Goal: Task Accomplishment & Management: Use online tool/utility

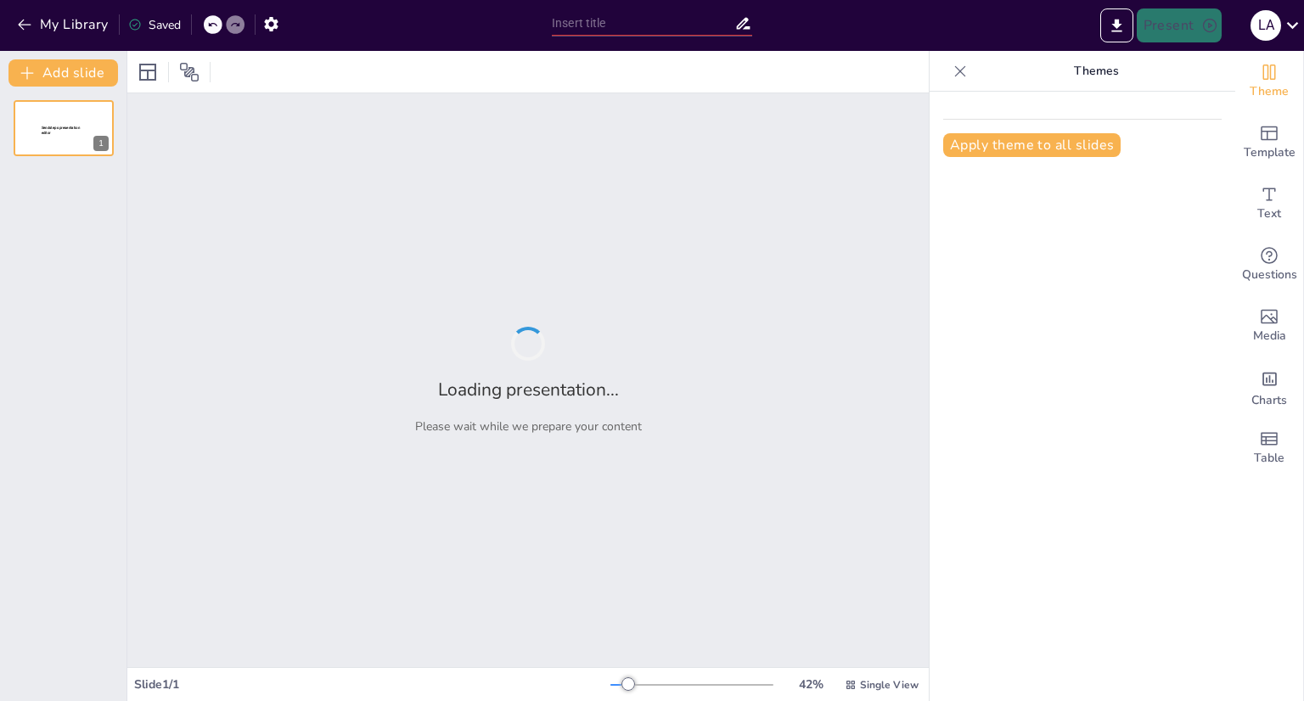
type input "el impacto de stray kids"
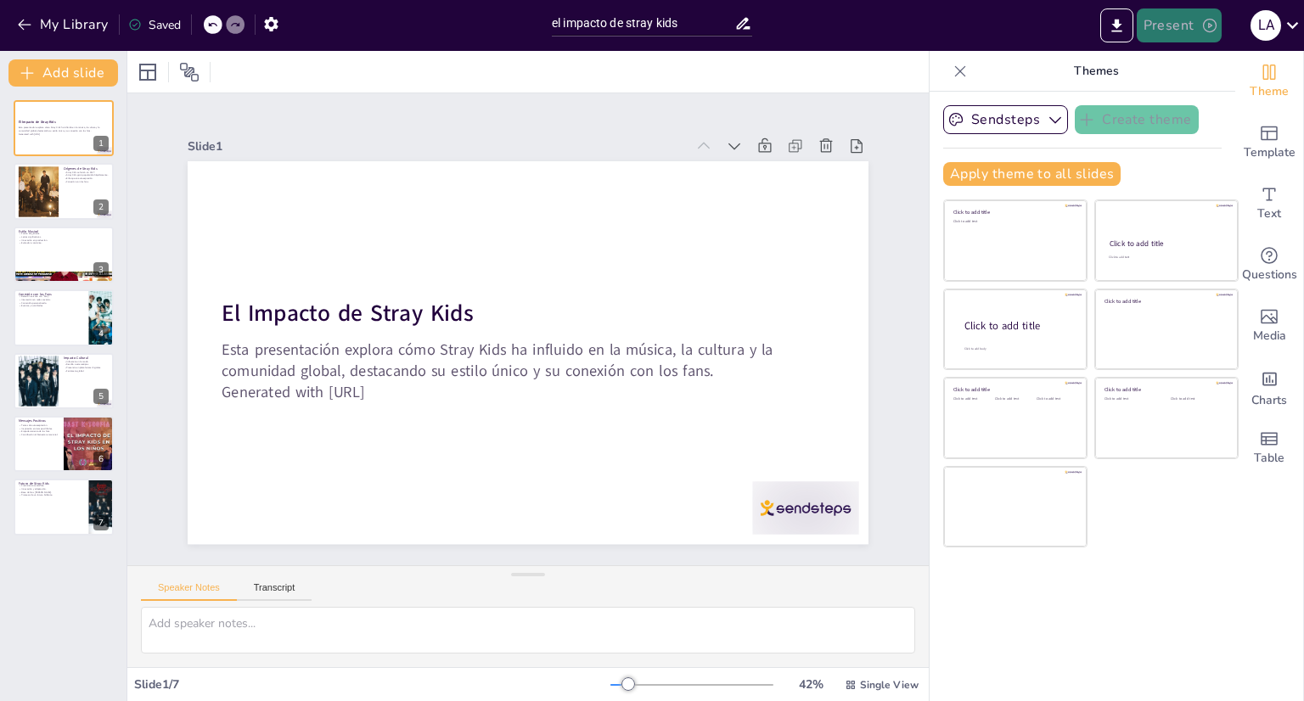
click at [1177, 31] on button "Present" at bounding box center [1178, 25] width 85 height 34
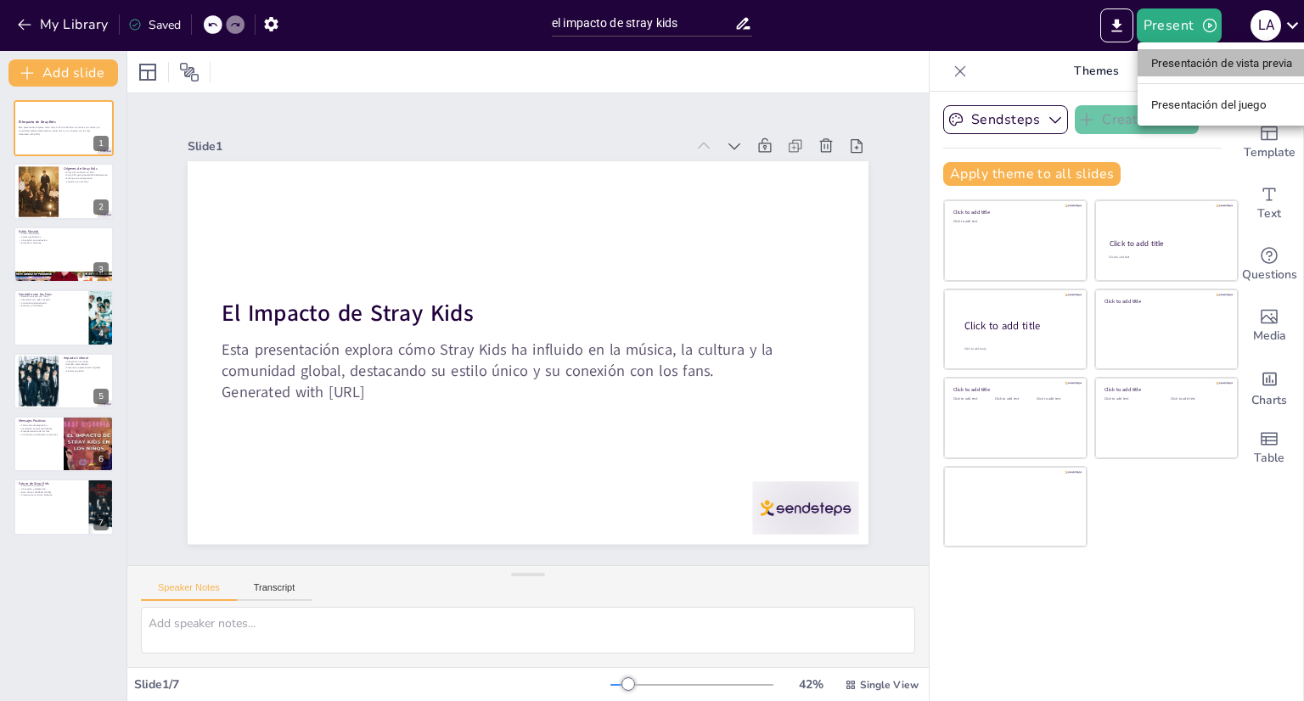
click at [1189, 74] on li "Presentación de vista previa" at bounding box center [1221, 62] width 169 height 27
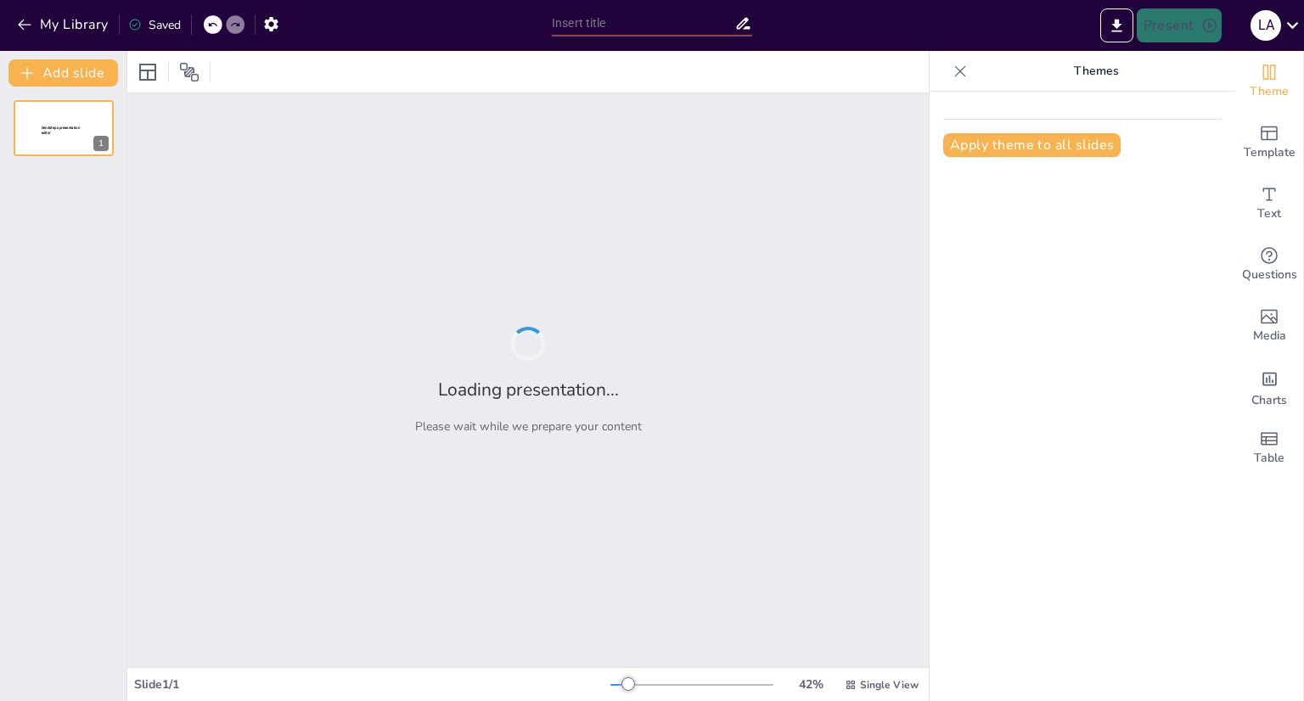
type input "el impacto de stray kids"
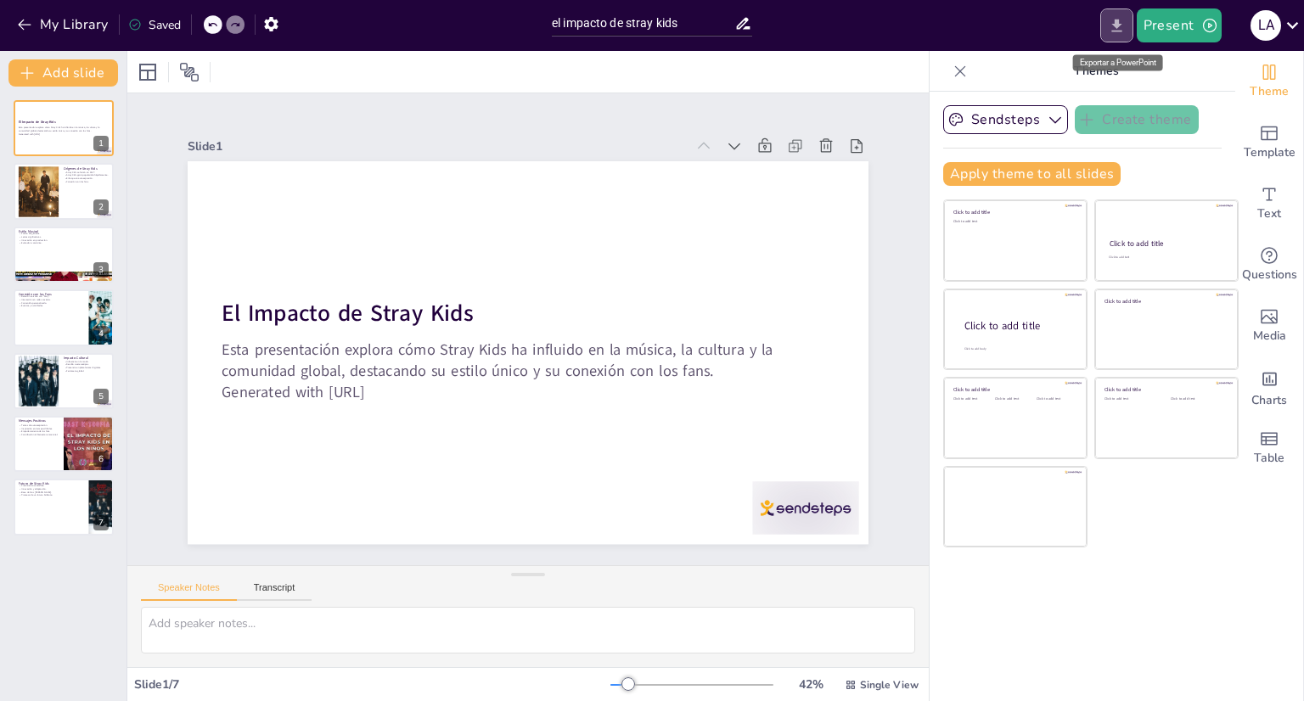
click at [1124, 18] on icon "Export to PowerPoint" at bounding box center [1116, 26] width 18 height 18
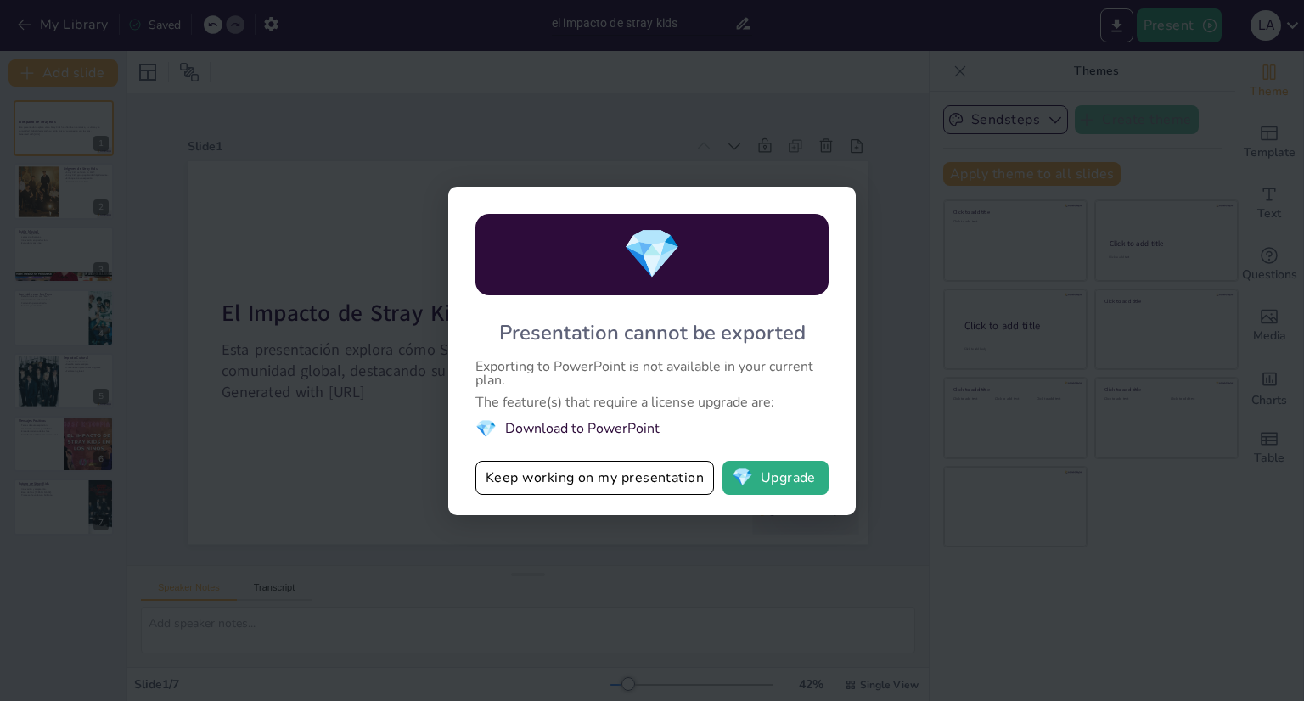
click at [852, 151] on div "💎 Presentation cannot be exported Exporting to PowerPoint is not available in y…" at bounding box center [652, 350] width 1304 height 701
click at [892, 205] on div "💎 Presentation cannot be exported Exporting to PowerPoint is not available in y…" at bounding box center [652, 350] width 1304 height 701
click at [558, 490] on button "Keep working on my presentation" at bounding box center [594, 478] width 238 height 34
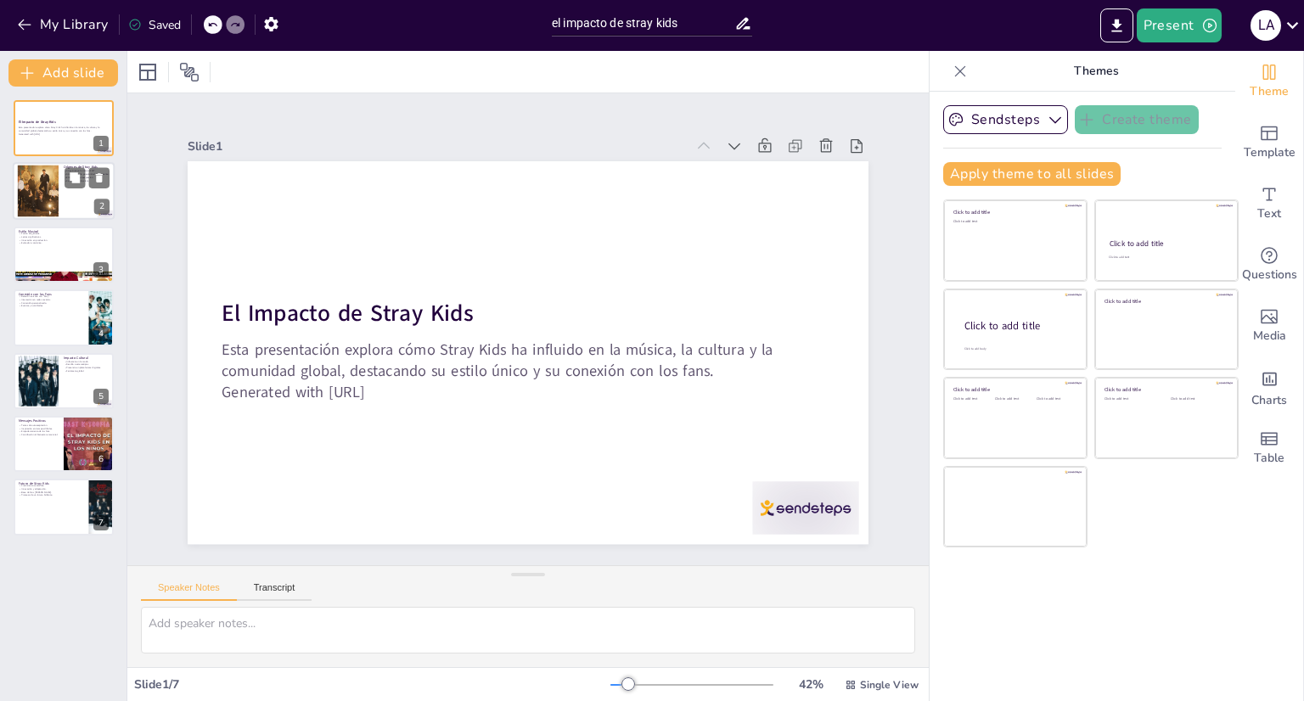
click at [68, 201] on div at bounding box center [64, 192] width 102 height 58
type textarea "La formación de Stray Kids en 2017 marcó el inicio de un viaje musical que ha i…"
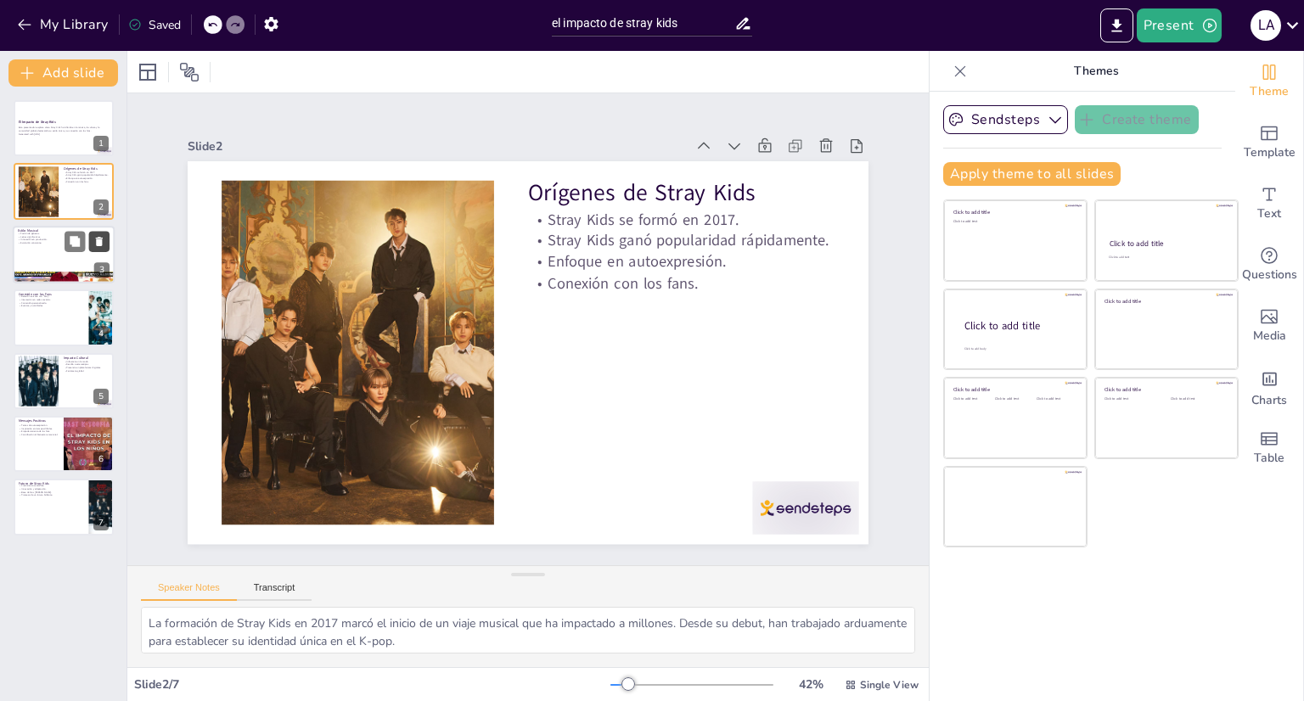
click at [100, 249] on button at bounding box center [99, 241] width 20 height 20
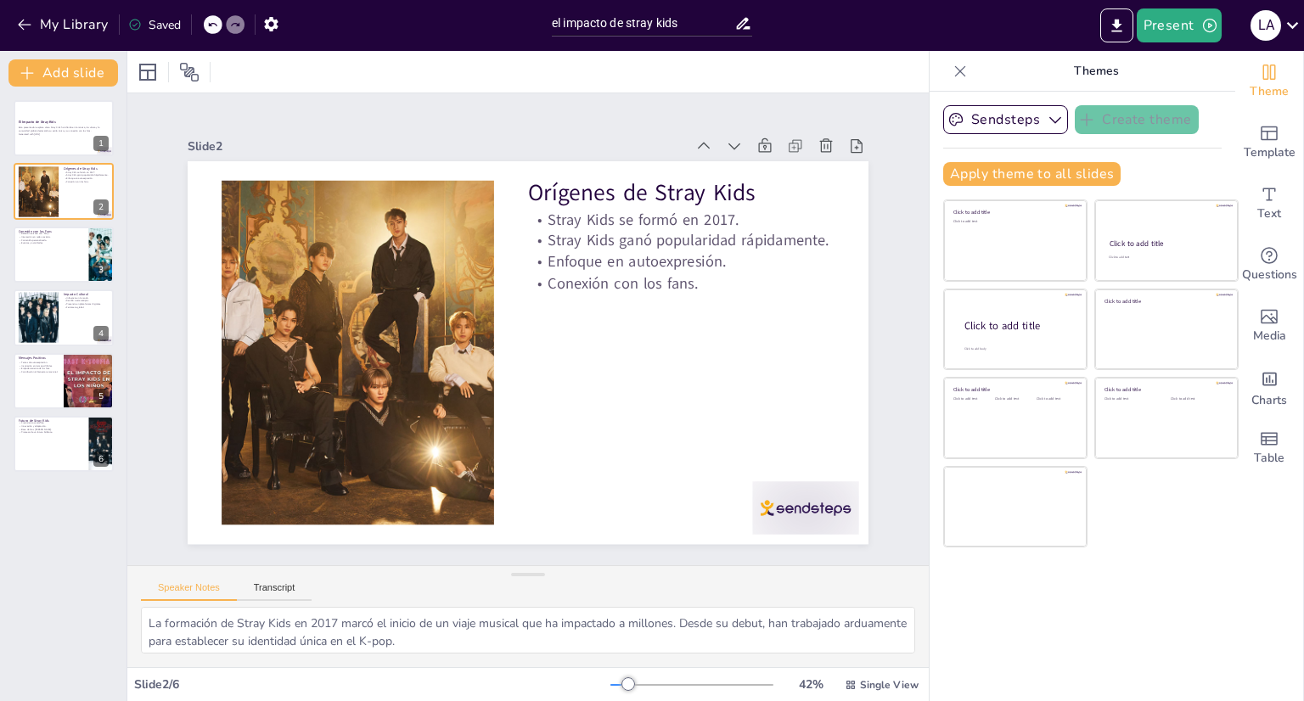
click at [951, 70] on icon at bounding box center [959, 71] width 17 height 17
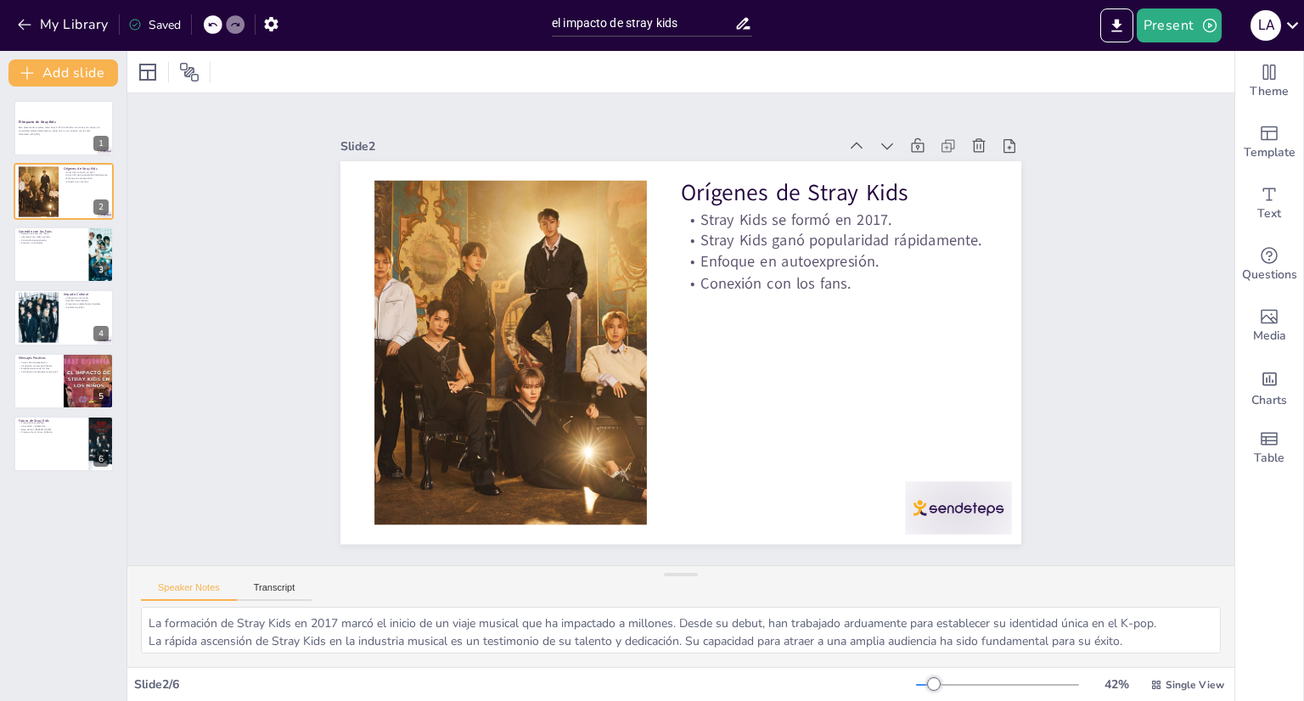
click at [166, 21] on div "Saved" at bounding box center [154, 25] width 53 height 16
drag, startPoint x: 159, startPoint y: 25, endPoint x: 207, endPoint y: 24, distance: 48.4
click at [158, 25] on div "Saved" at bounding box center [154, 25] width 53 height 16
click at [278, 19] on icon "button" at bounding box center [271, 24] width 18 height 18
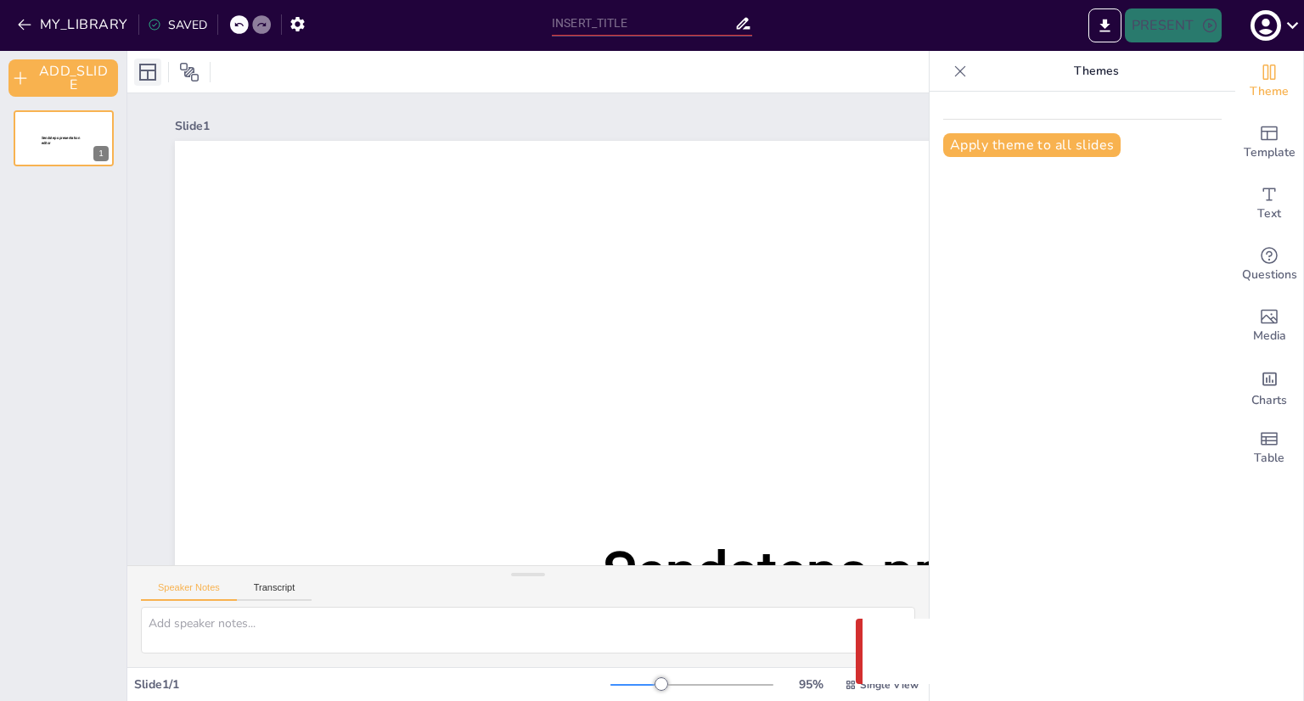
type input "el impacto de stray kids"
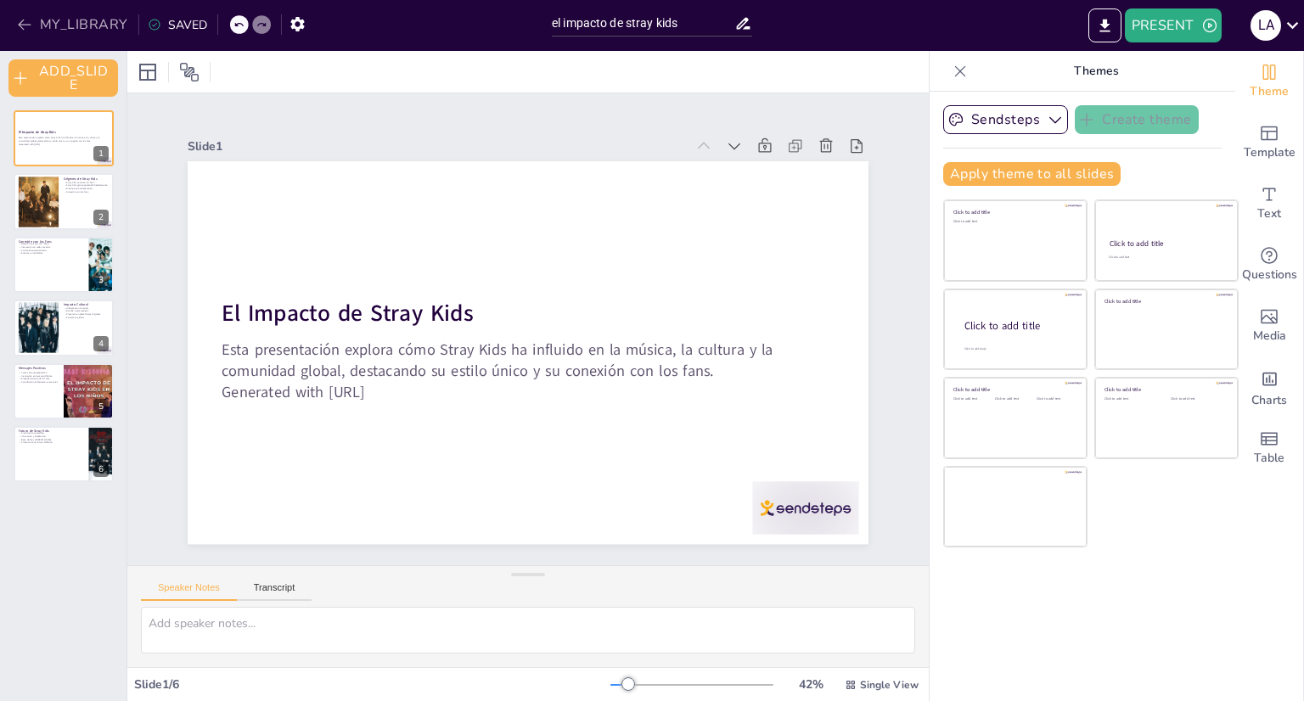
click at [34, 16] on button "MY_LIBRARY" at bounding box center [74, 24] width 122 height 27
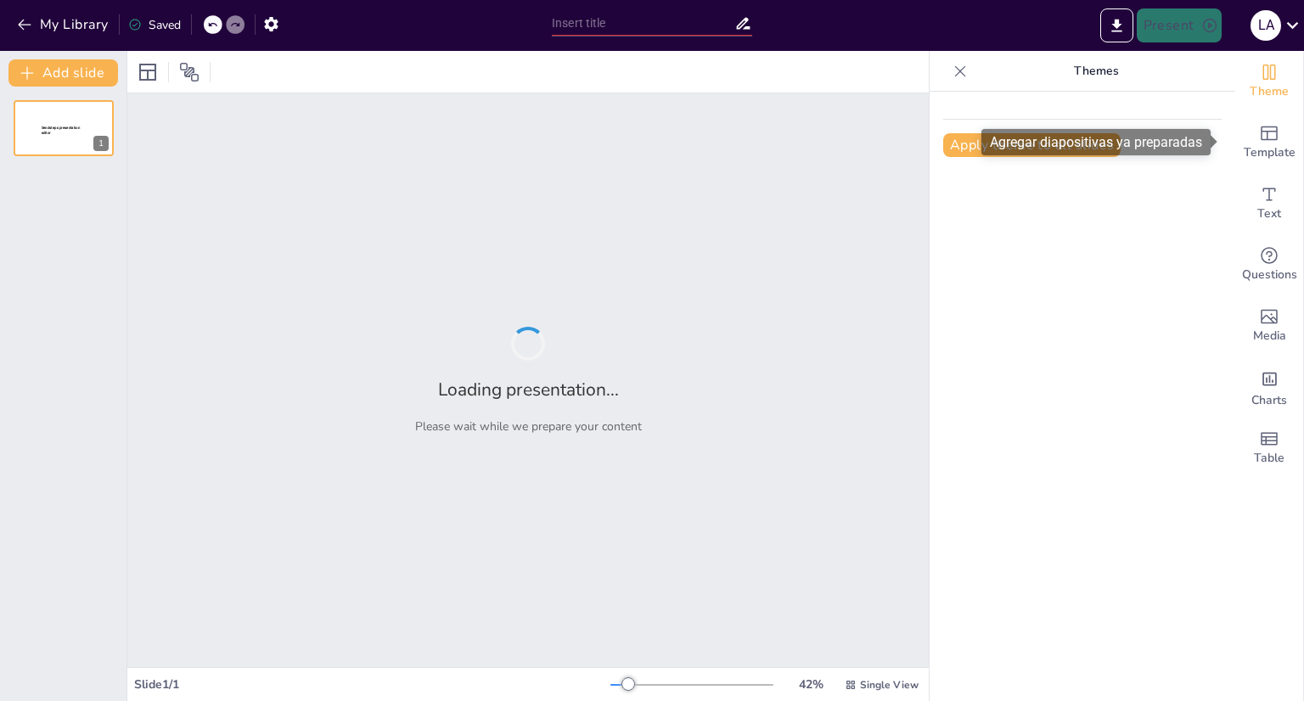
type input "el impacto de stray kids"
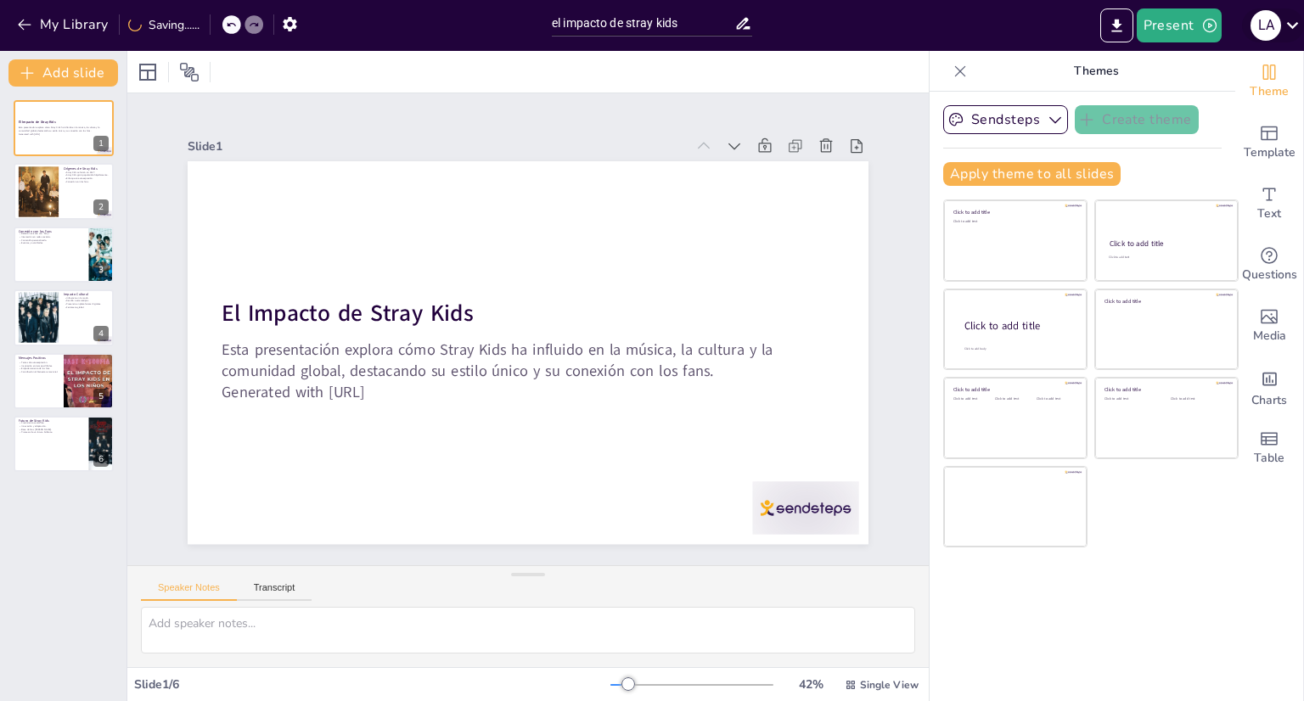
click at [1292, 25] on icon at bounding box center [1292, 25] width 23 height 23
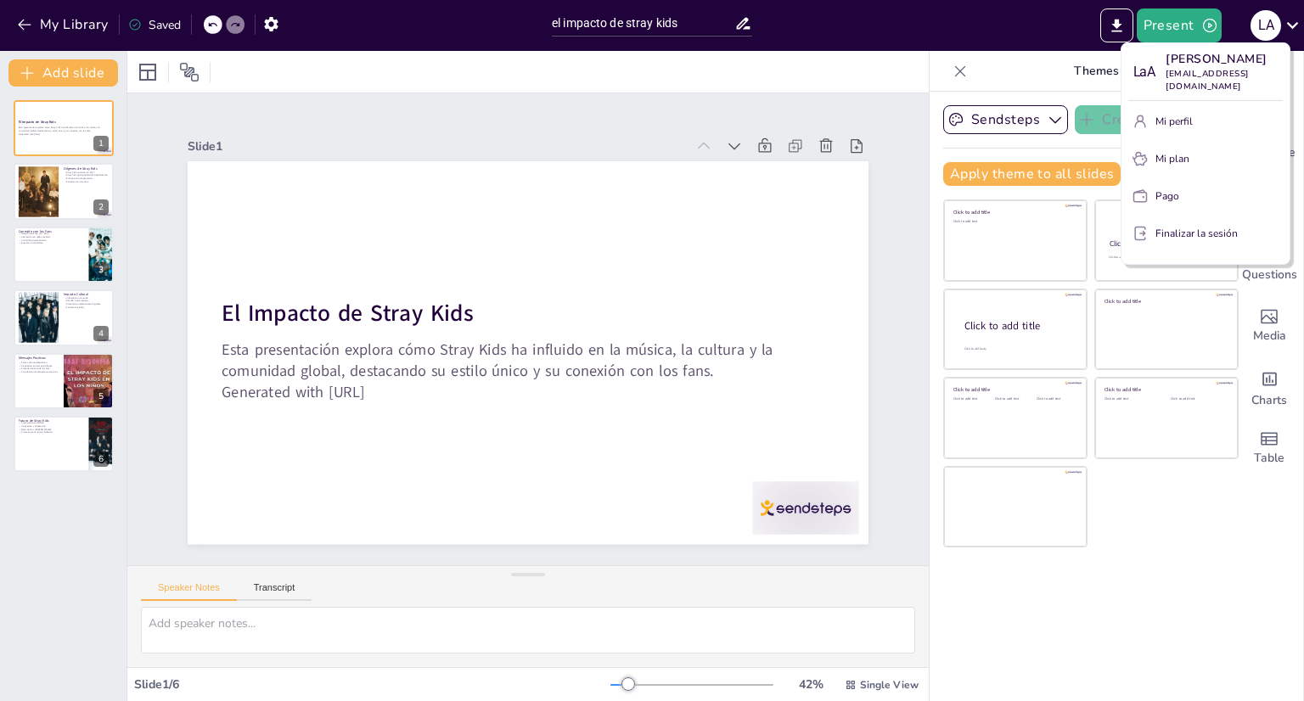
click at [1040, 26] on div at bounding box center [652, 350] width 1304 height 701
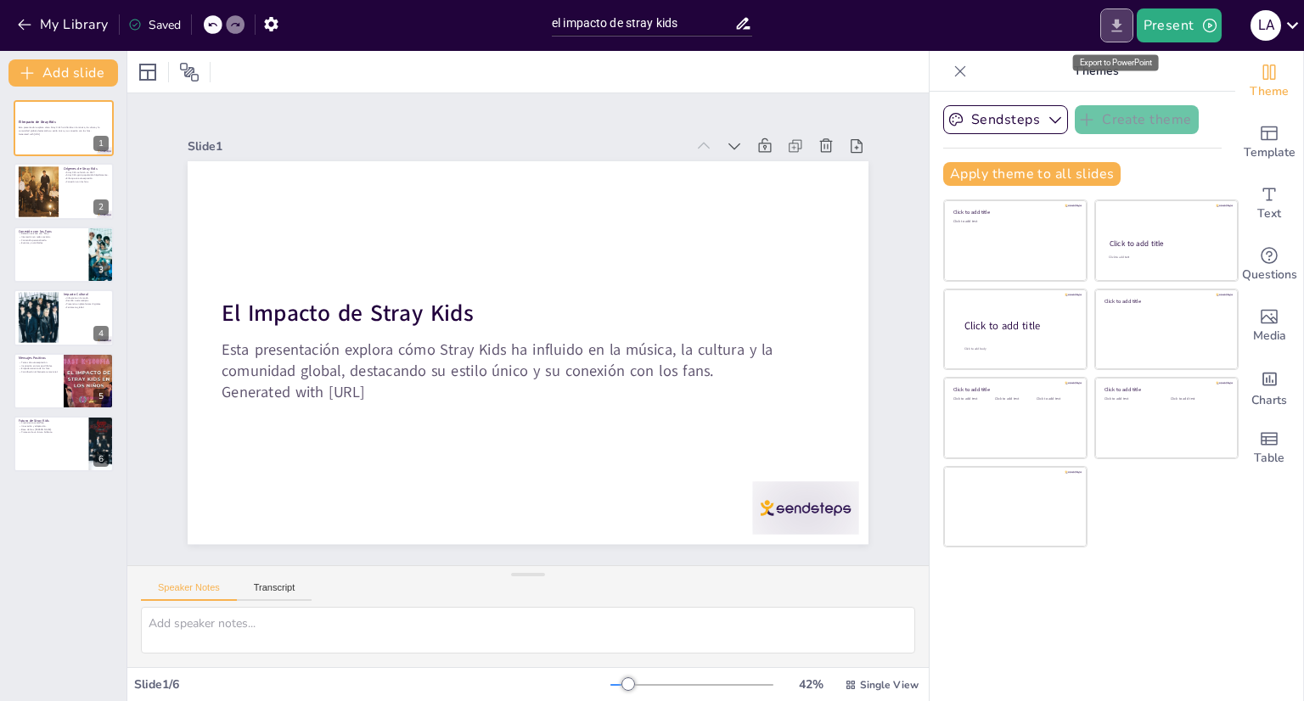
click at [1109, 23] on icon "Export to PowerPoint" at bounding box center [1116, 26] width 18 height 18
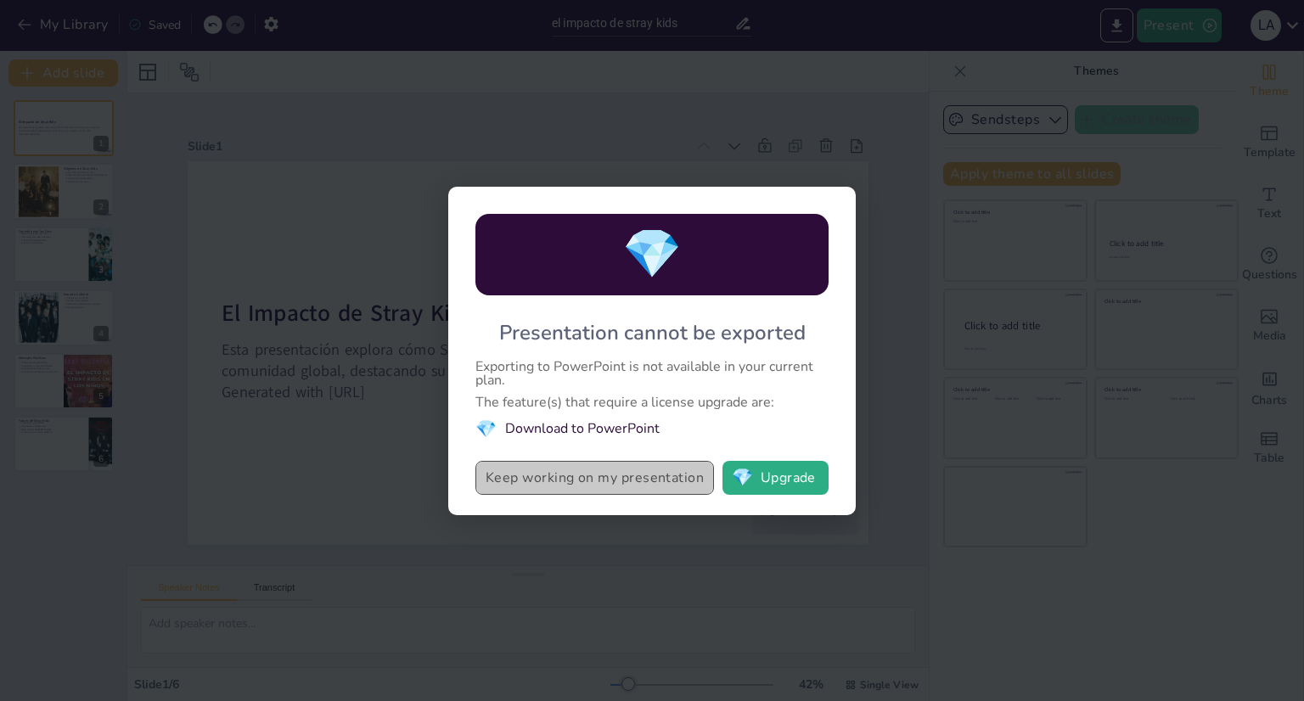
click at [587, 478] on button "Keep working on my presentation" at bounding box center [594, 478] width 238 height 34
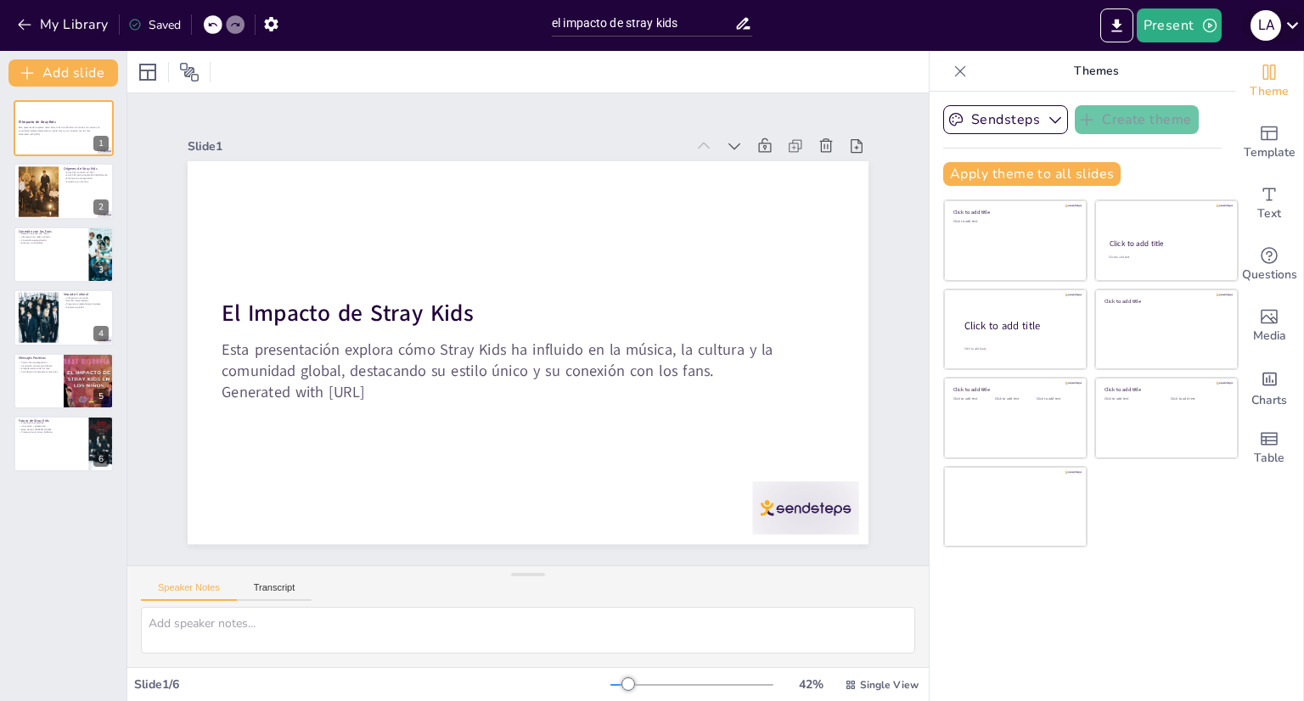
click at [1297, 24] on icon at bounding box center [1293, 25] width 12 height 7
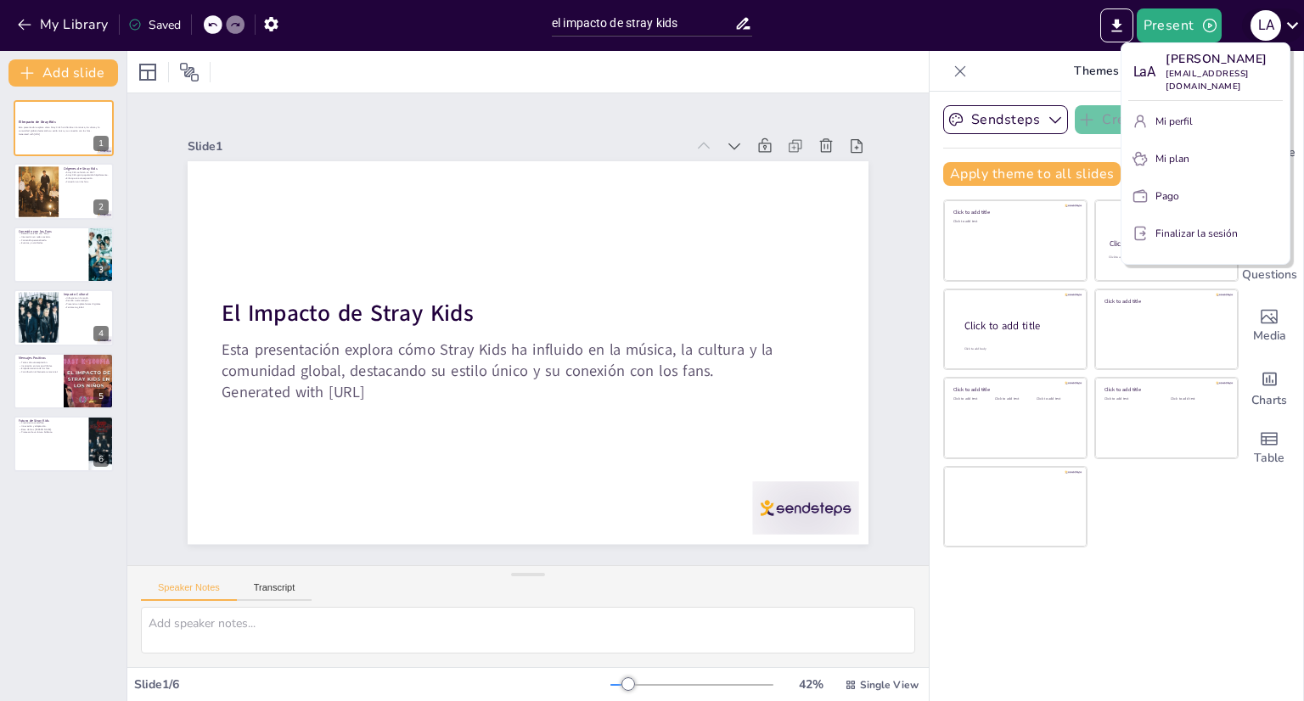
click at [1297, 24] on div at bounding box center [652, 350] width 1304 height 701
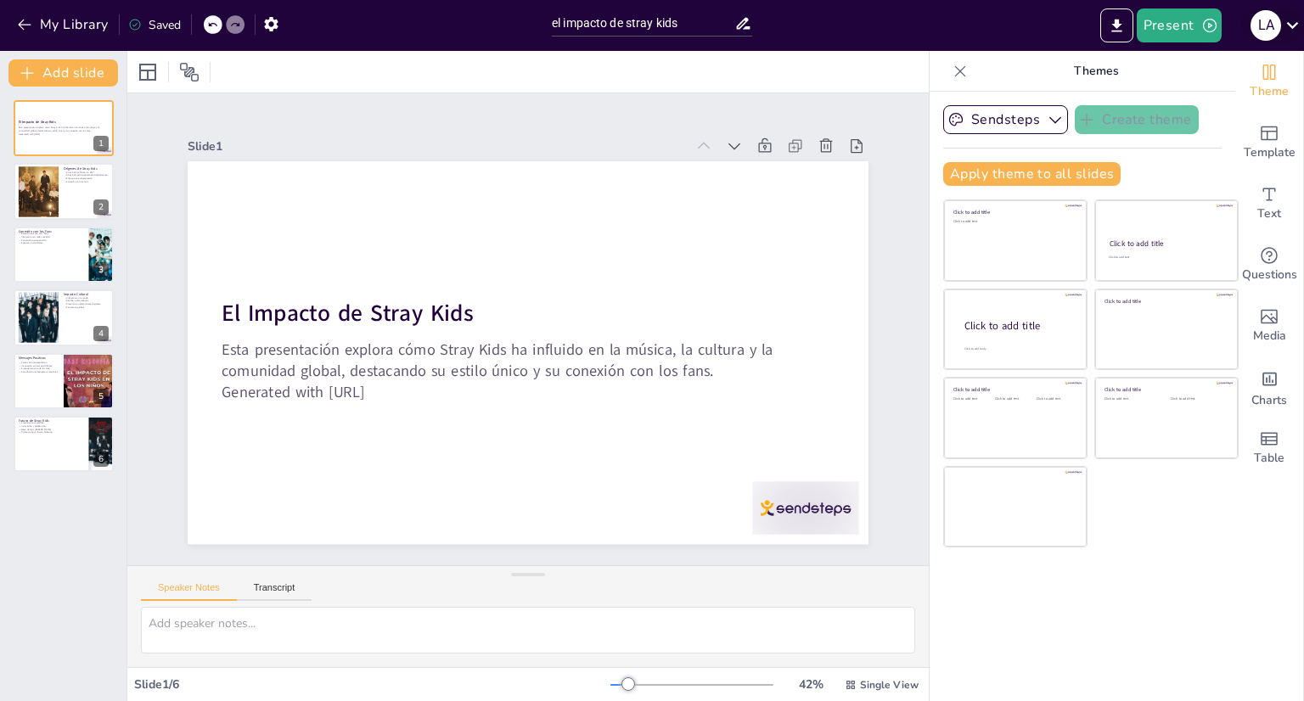
click at [1297, 24] on icon at bounding box center [1293, 25] width 12 height 7
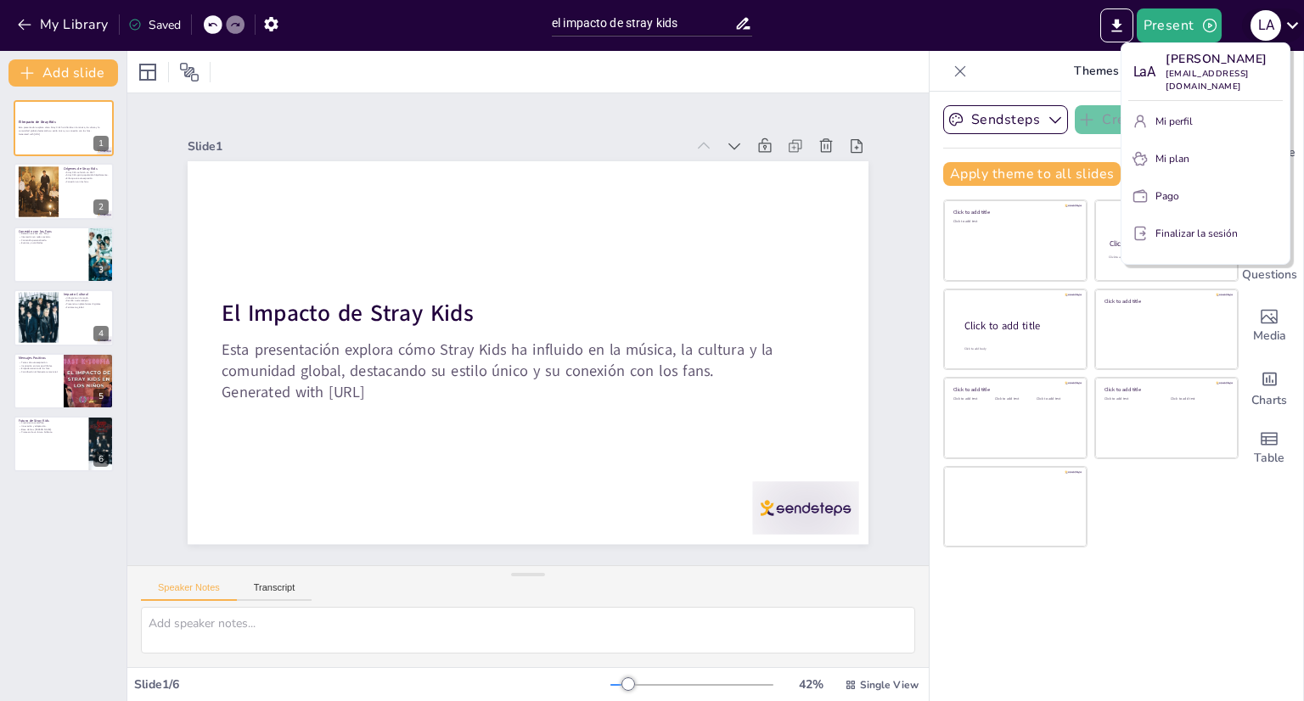
click at [1297, 24] on div at bounding box center [652, 350] width 1304 height 701
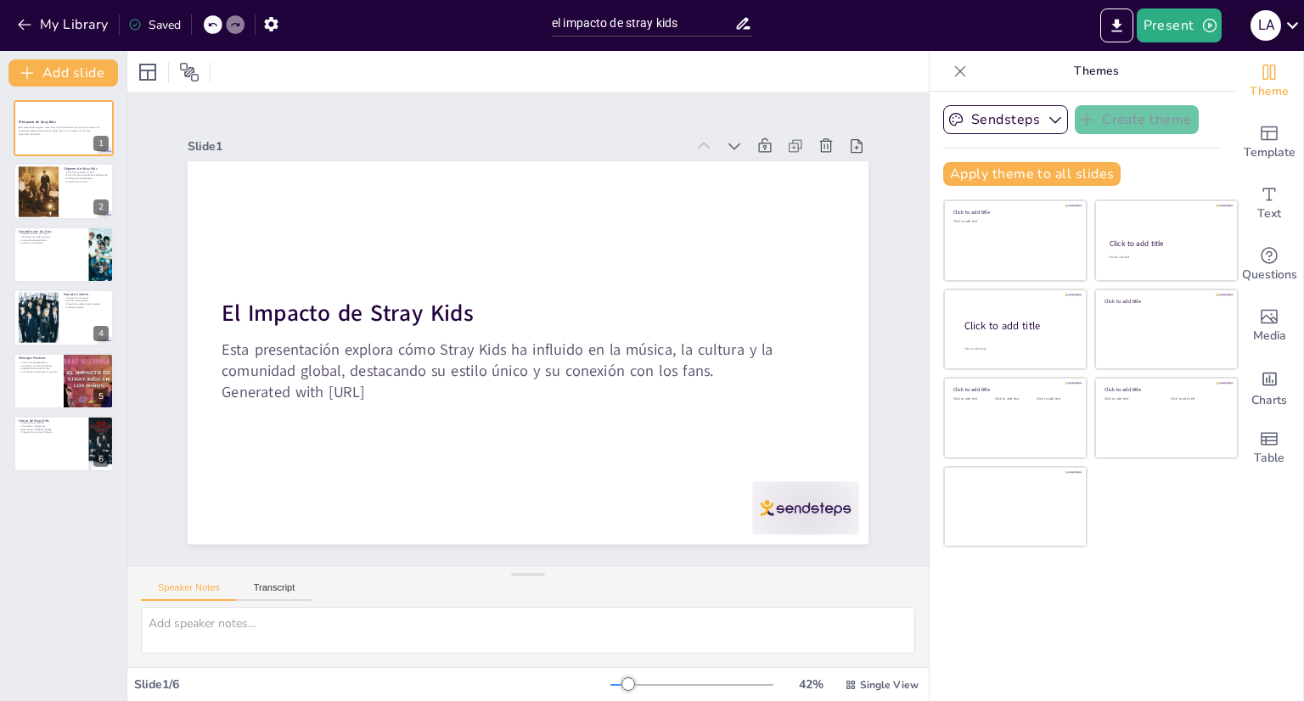
click at [1291, 22] on icon at bounding box center [1292, 25] width 23 height 23
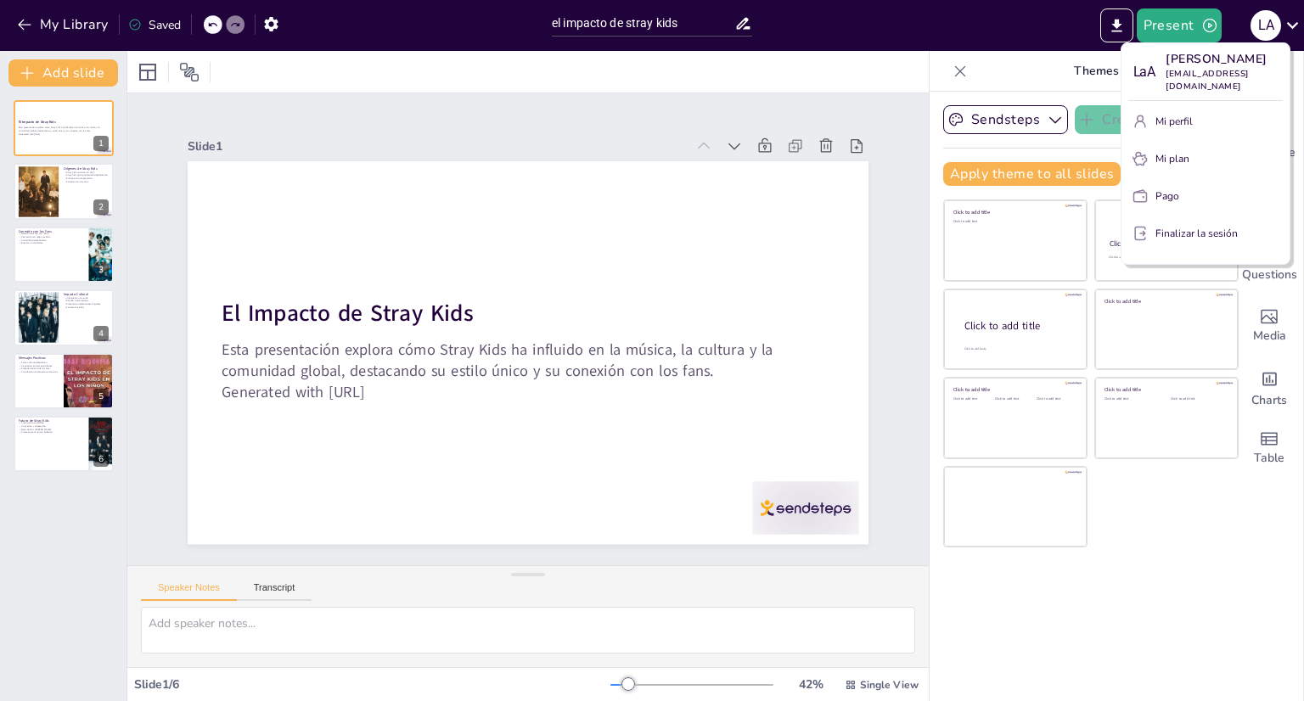
click at [1015, 25] on div at bounding box center [652, 350] width 1304 height 701
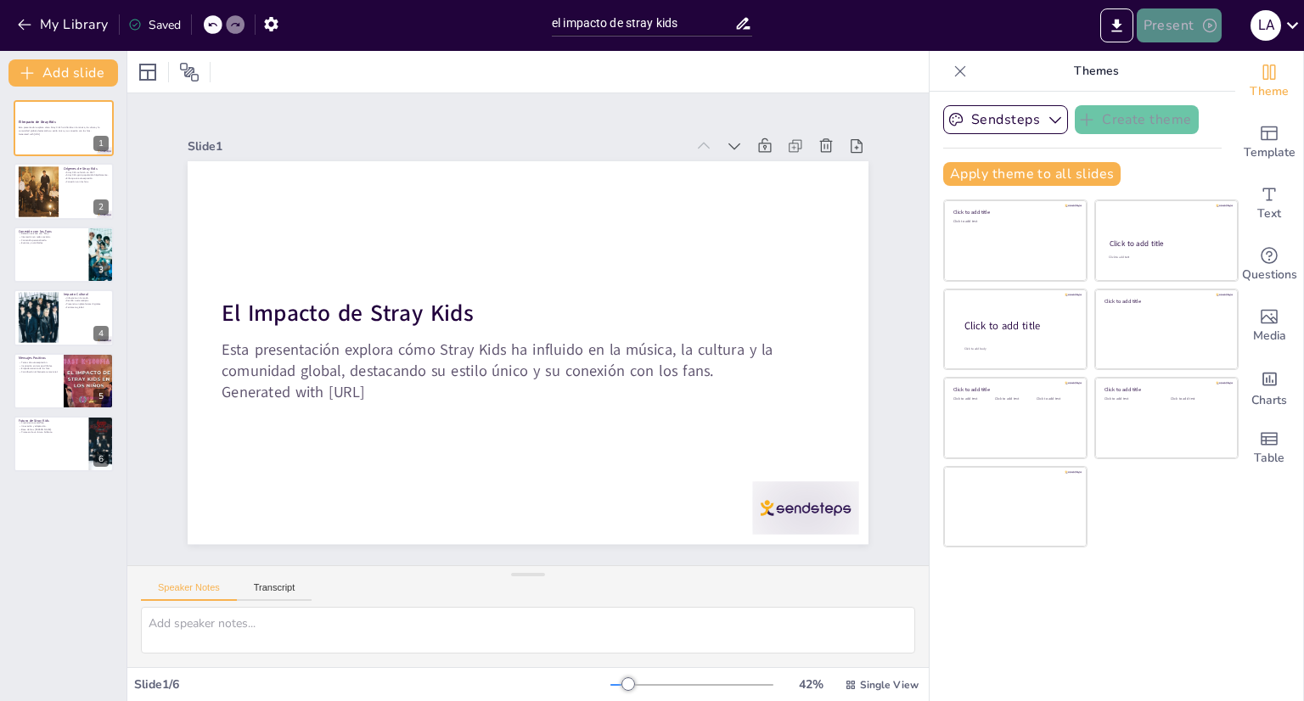
click at [1188, 34] on button "Present" at bounding box center [1178, 25] width 85 height 34
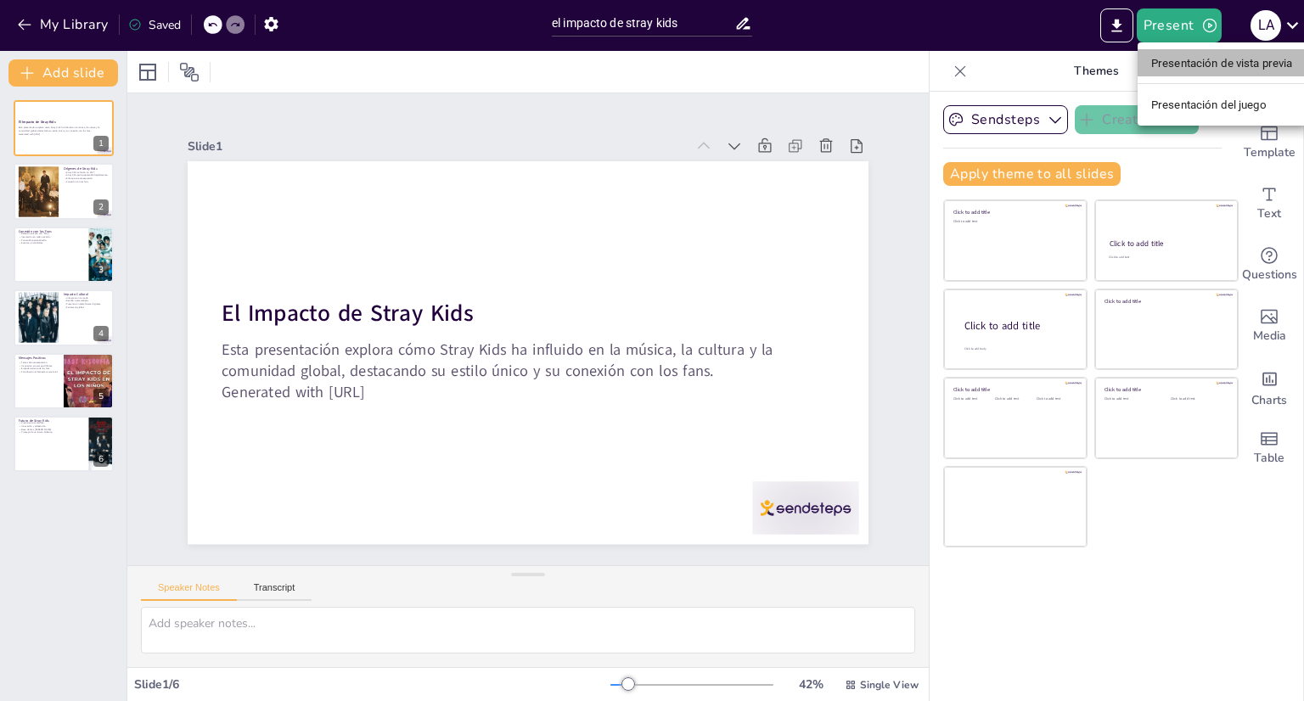
click at [1258, 57] on font "Presentación de vista previa" at bounding box center [1222, 63] width 142 height 13
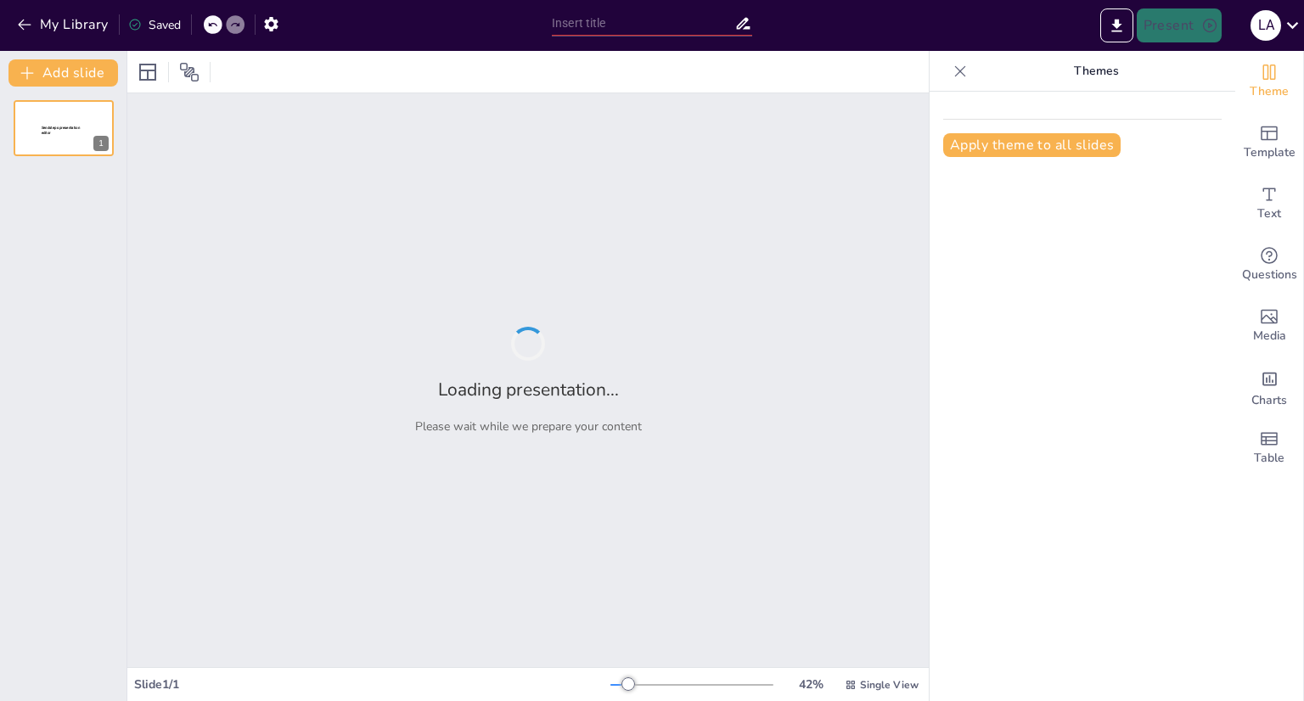
type input "el impacto de stray kids"
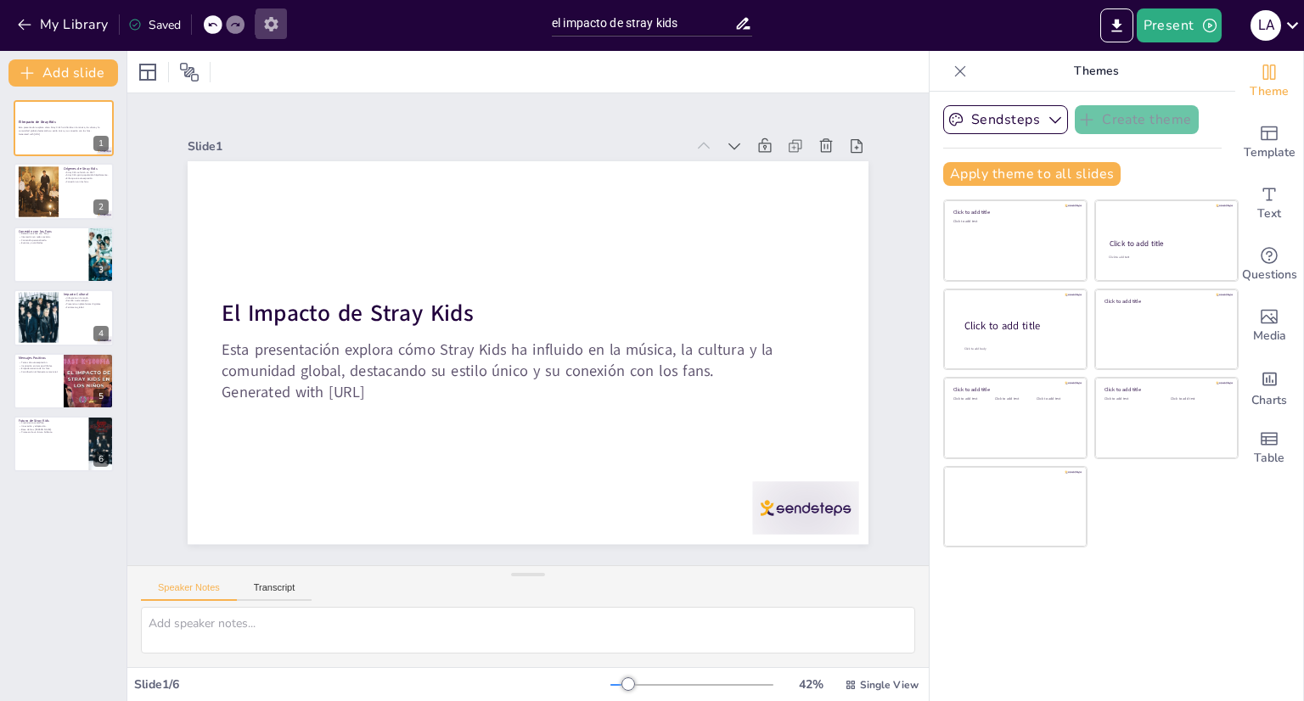
click at [276, 19] on icon "button" at bounding box center [271, 24] width 14 height 14
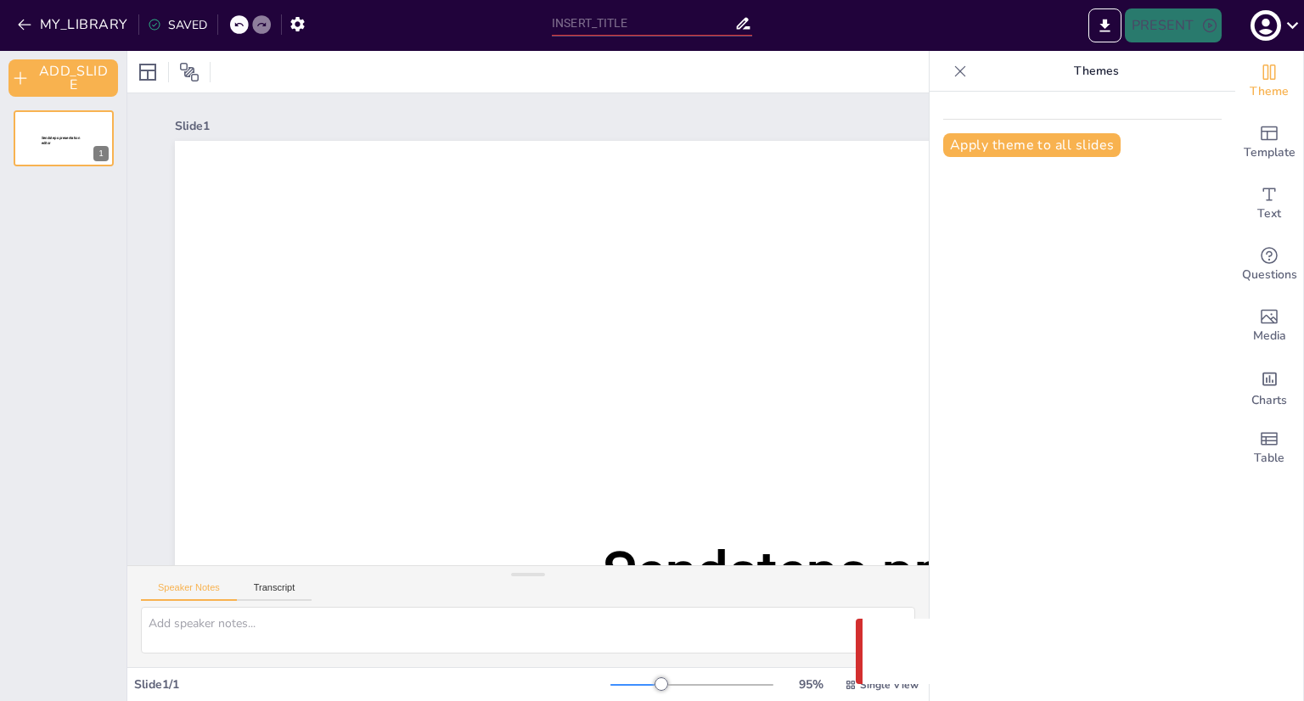
type input "el impacto de stray kids"
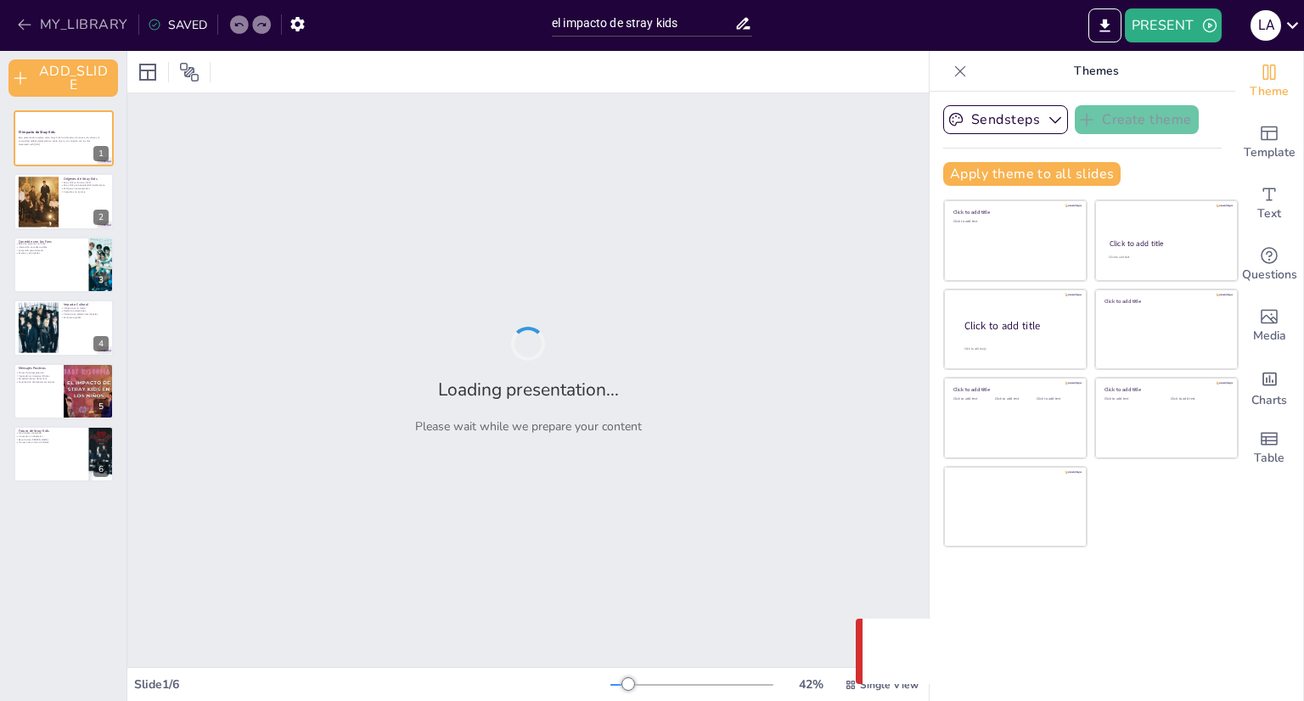
click at [13, 21] on button "MY_LIBRARY" at bounding box center [74, 24] width 122 height 27
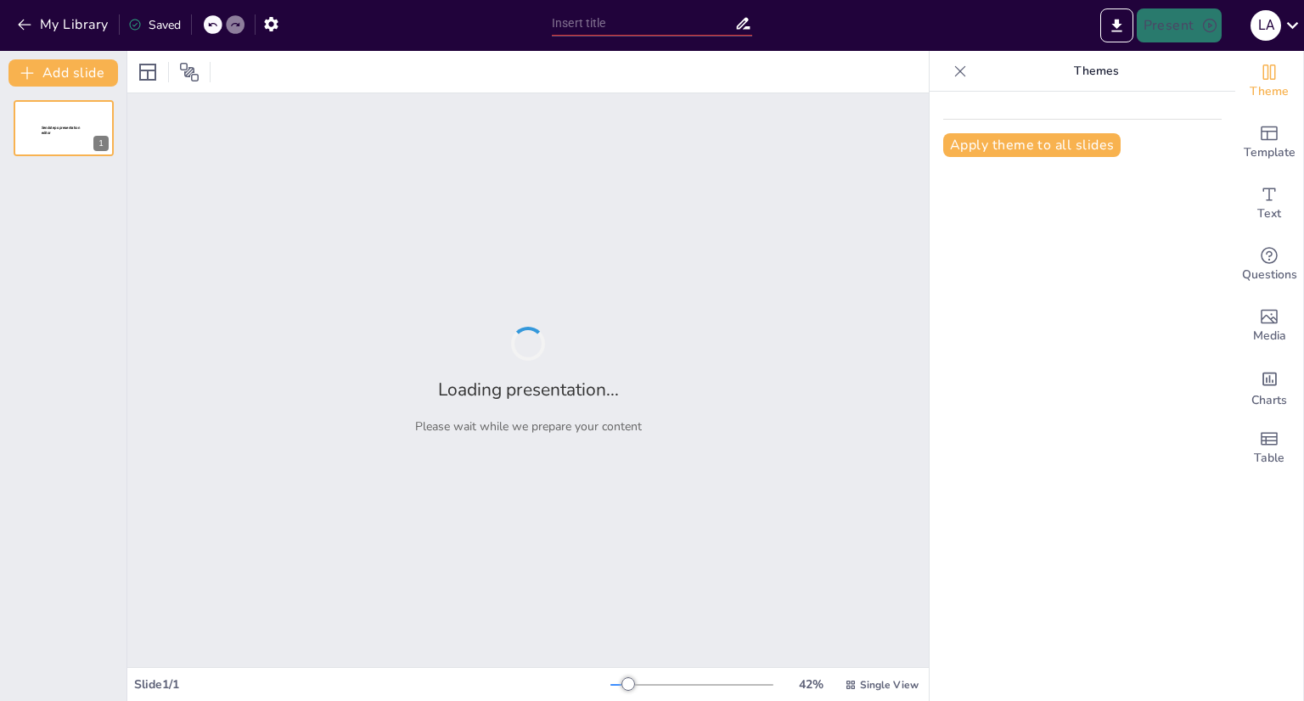
type input "el impacto de stray kids"
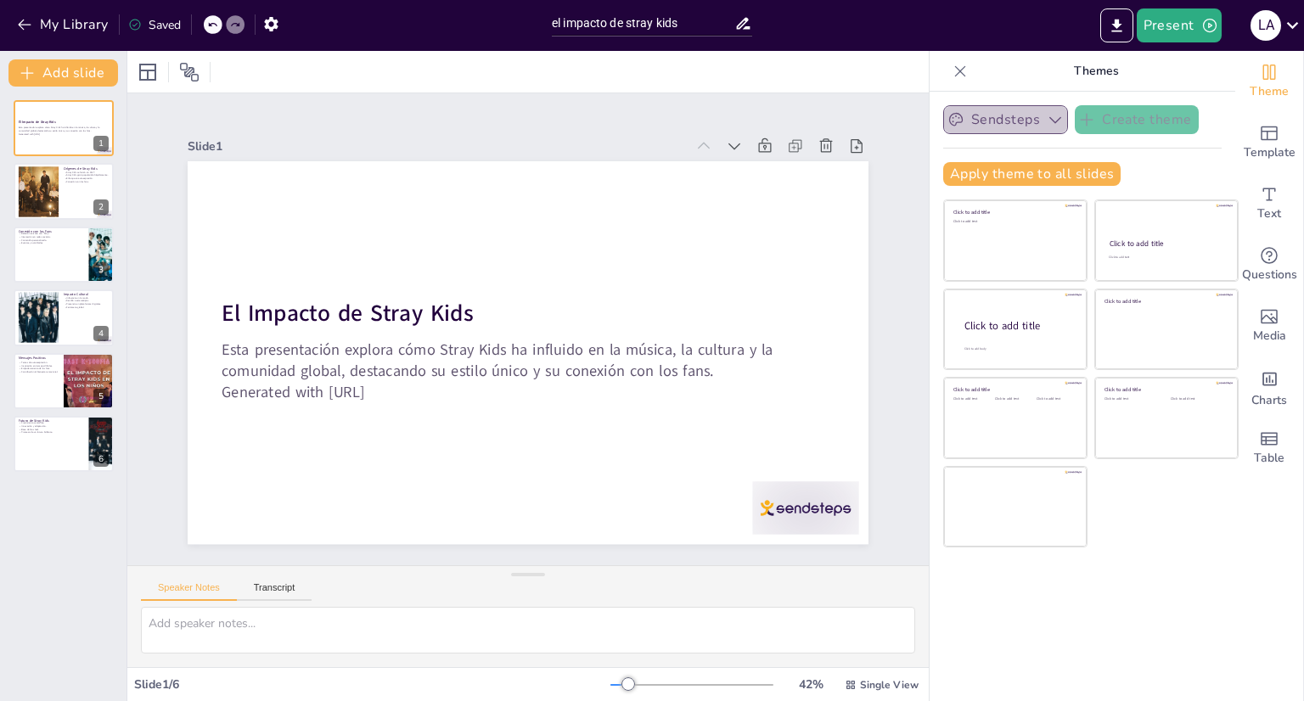
click at [1046, 111] on icon "button" at bounding box center [1054, 119] width 17 height 17
click at [1007, 182] on span "Sendsteps" at bounding box center [1018, 178] width 76 height 16
click at [1116, 29] on icon "Export to PowerPoint" at bounding box center [1116, 26] width 18 height 18
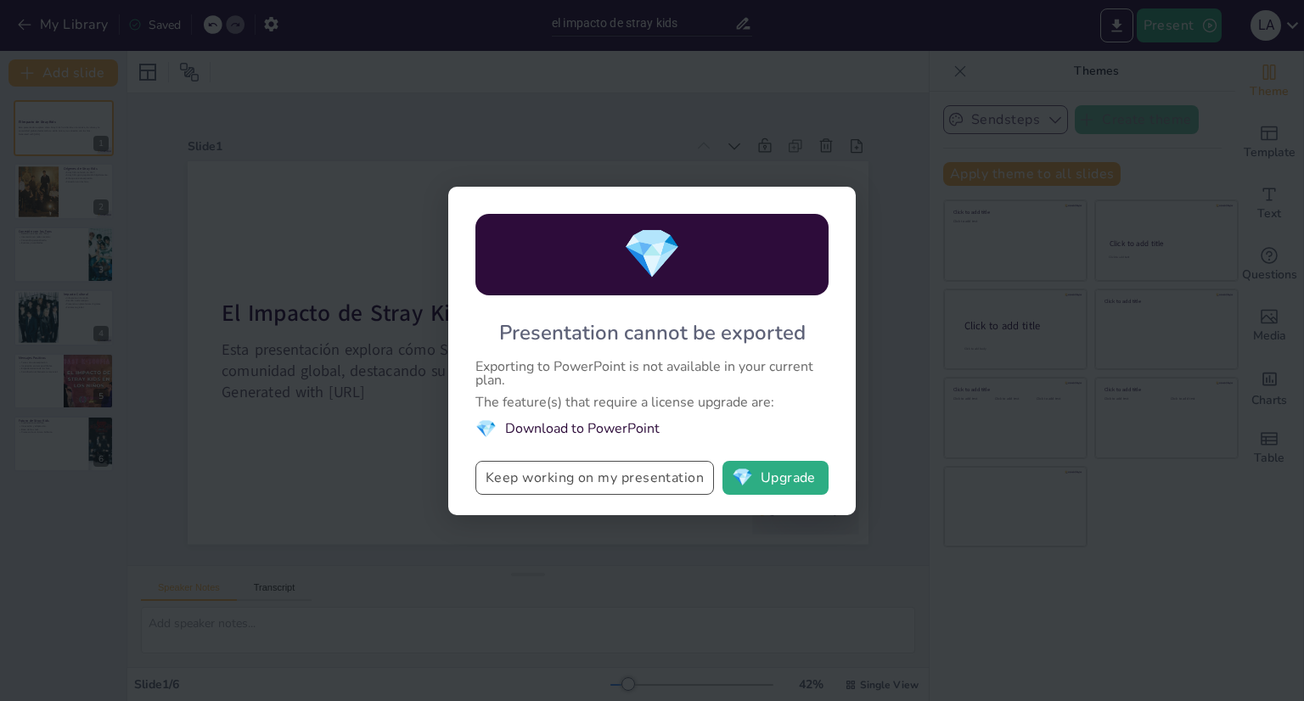
click at [641, 474] on button "Keep working on my presentation" at bounding box center [594, 478] width 238 height 34
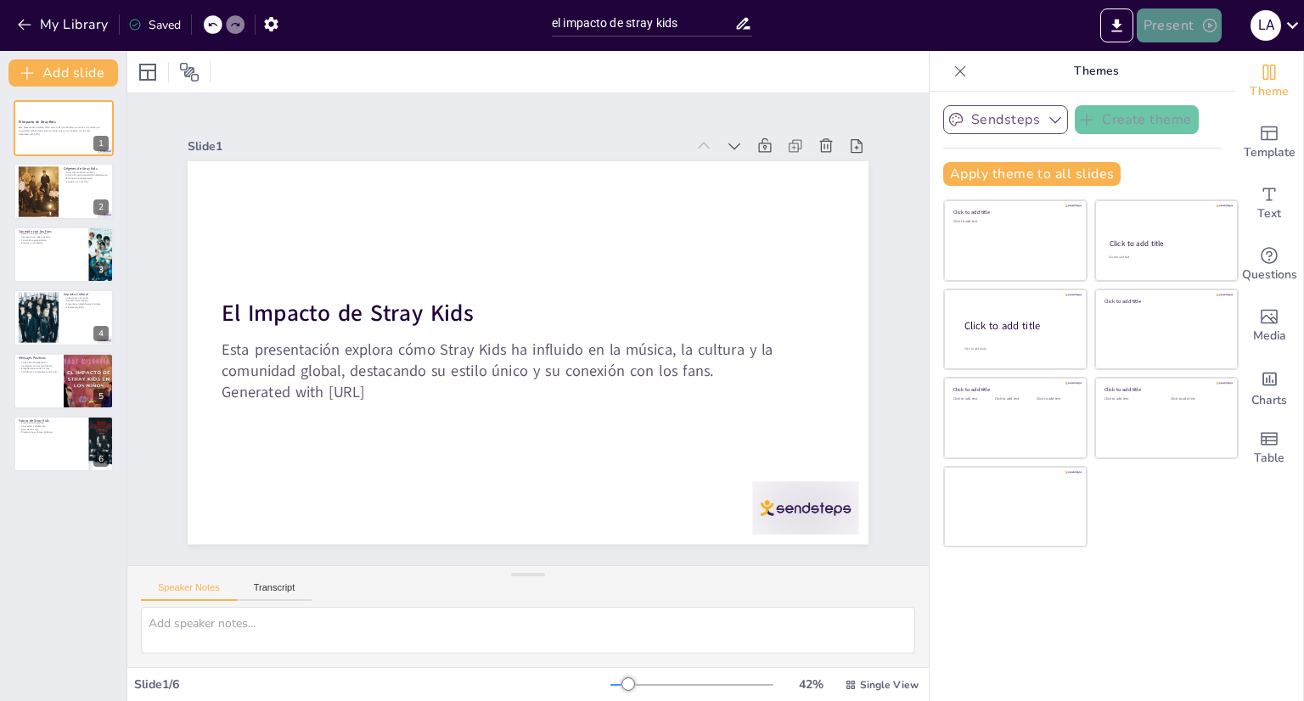
click at [1210, 28] on icon "button" at bounding box center [1209, 25] width 17 height 17
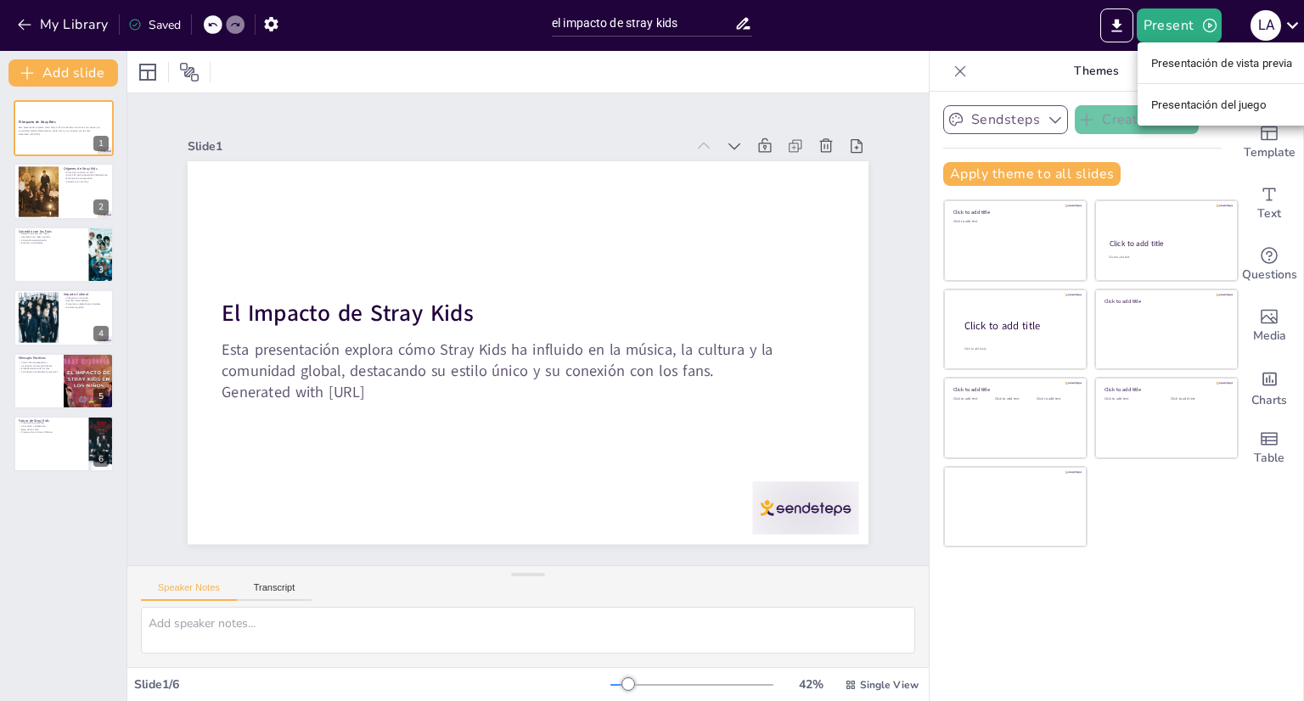
click at [1292, 23] on div at bounding box center [652, 350] width 1304 height 701
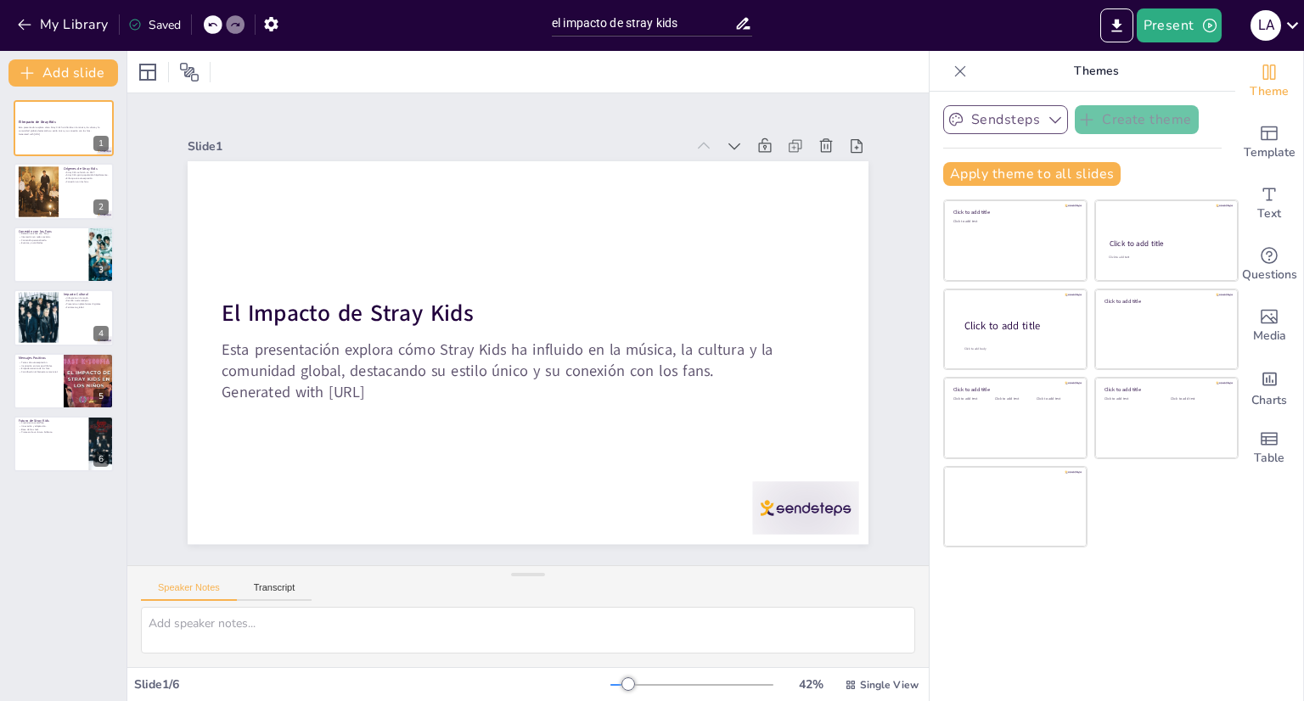
click at [1292, 23] on icon at bounding box center [1292, 25] width 23 height 23
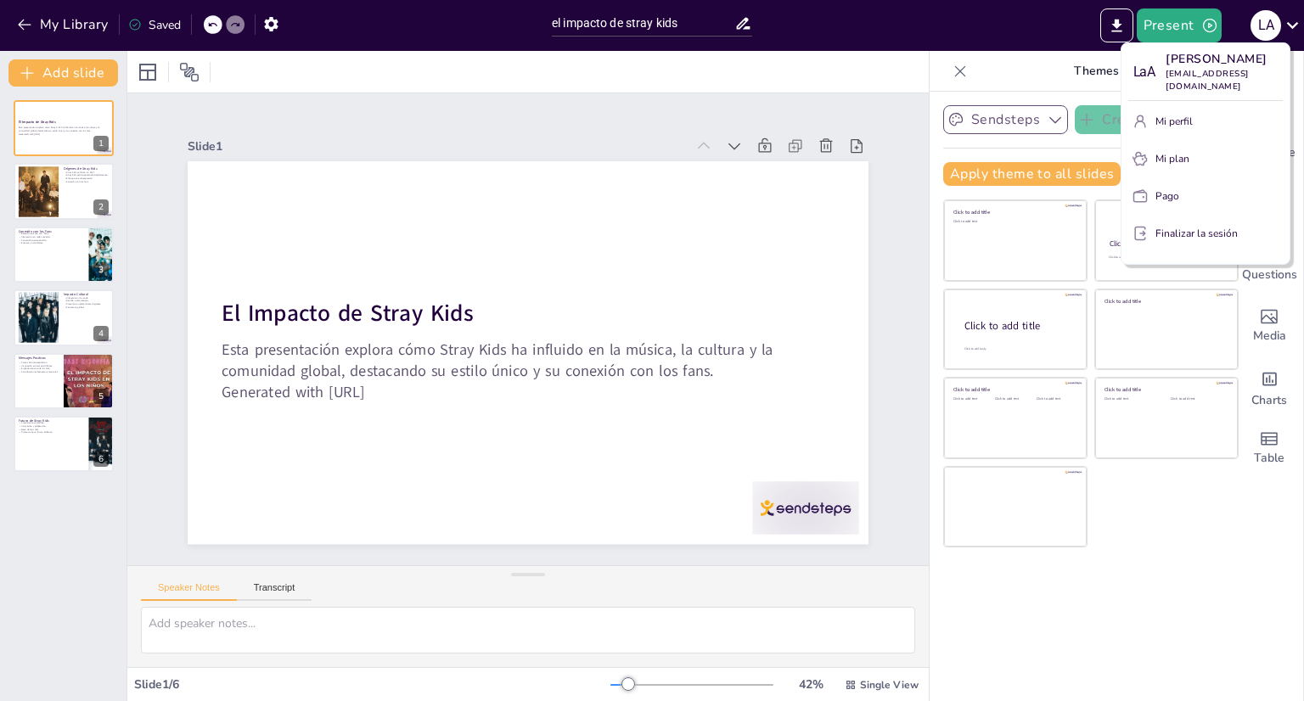
click at [1233, 575] on div at bounding box center [652, 350] width 1304 height 701
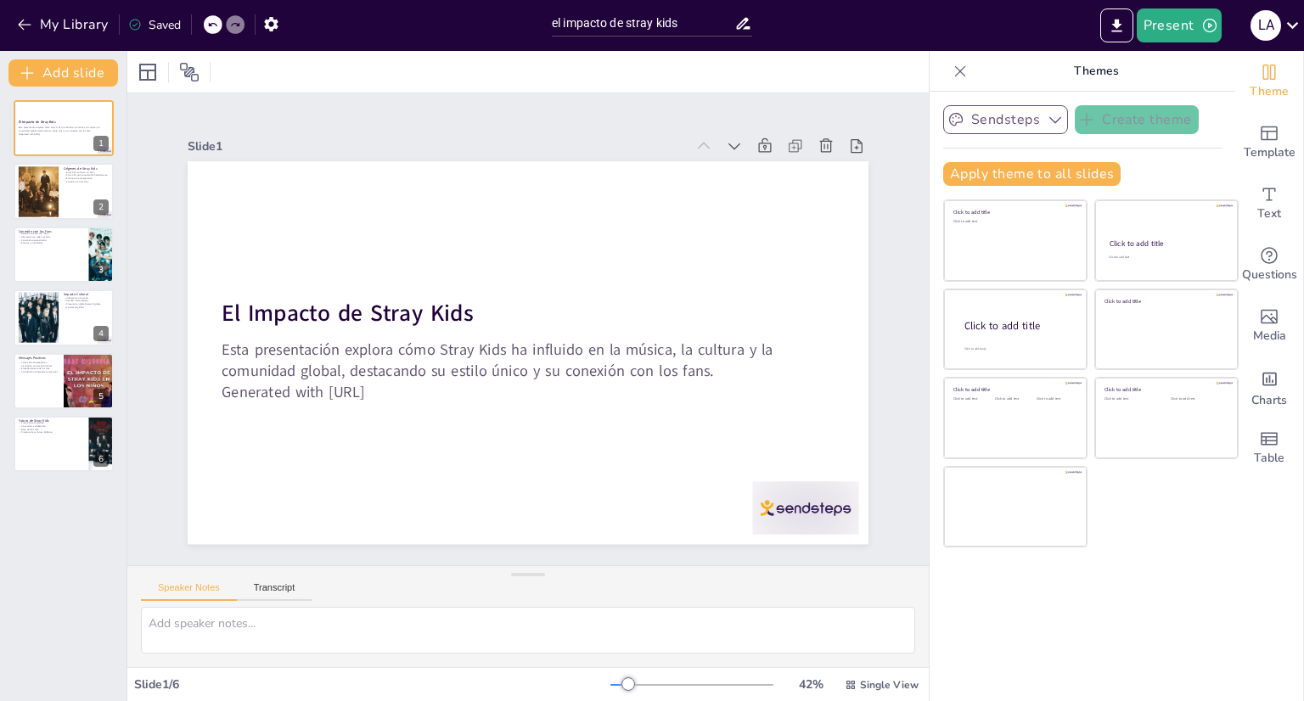
click at [1136, 576] on div "Sendsteps Create theme Apply theme to all slides Click to add title Click to ad…" at bounding box center [1082, 396] width 306 height 609
